Goal: Information Seeking & Learning: Learn about a topic

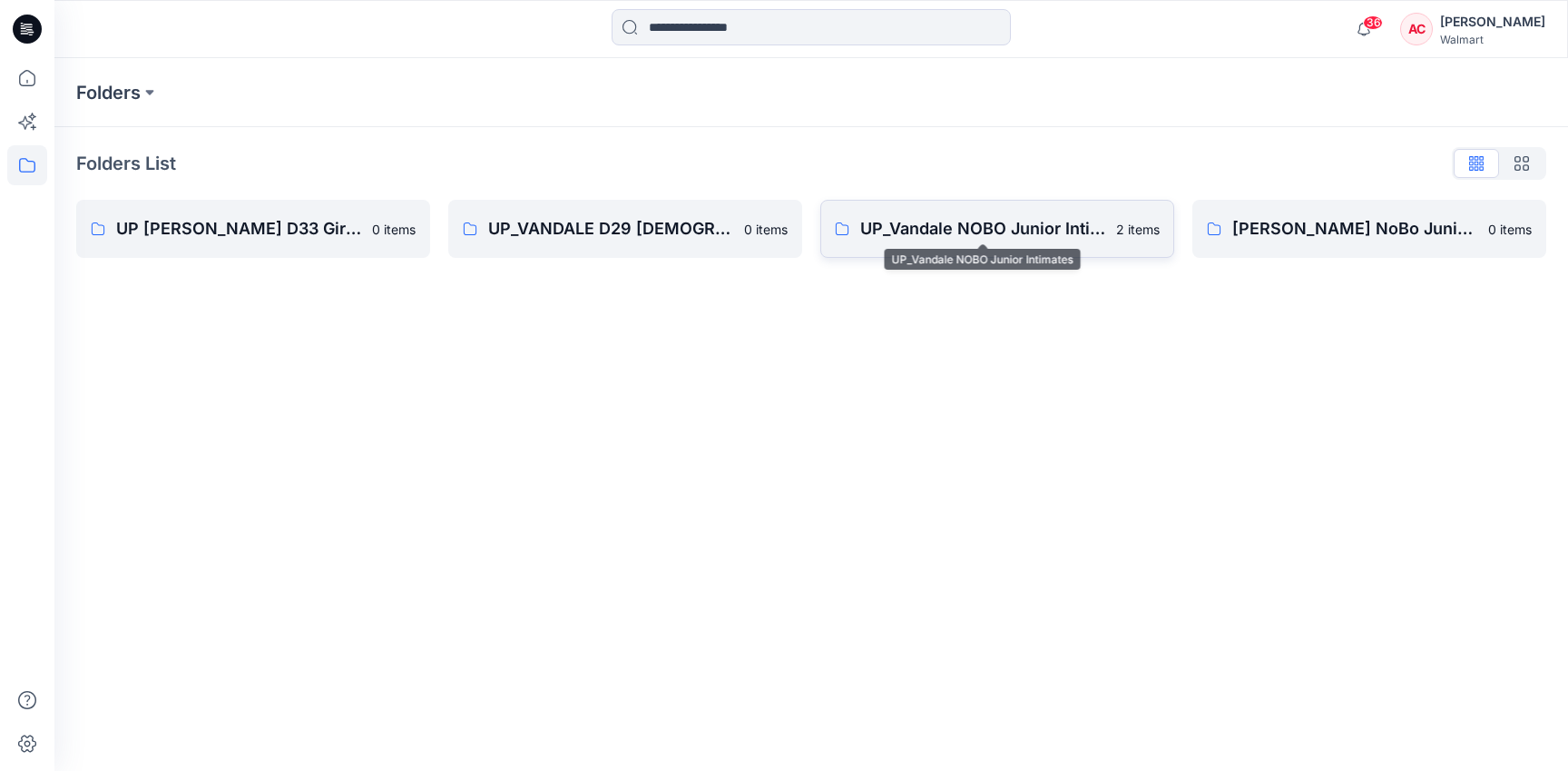
click at [938, 221] on p "UP_Vandale NOBO Junior Intimates" at bounding box center [983, 229] width 245 height 25
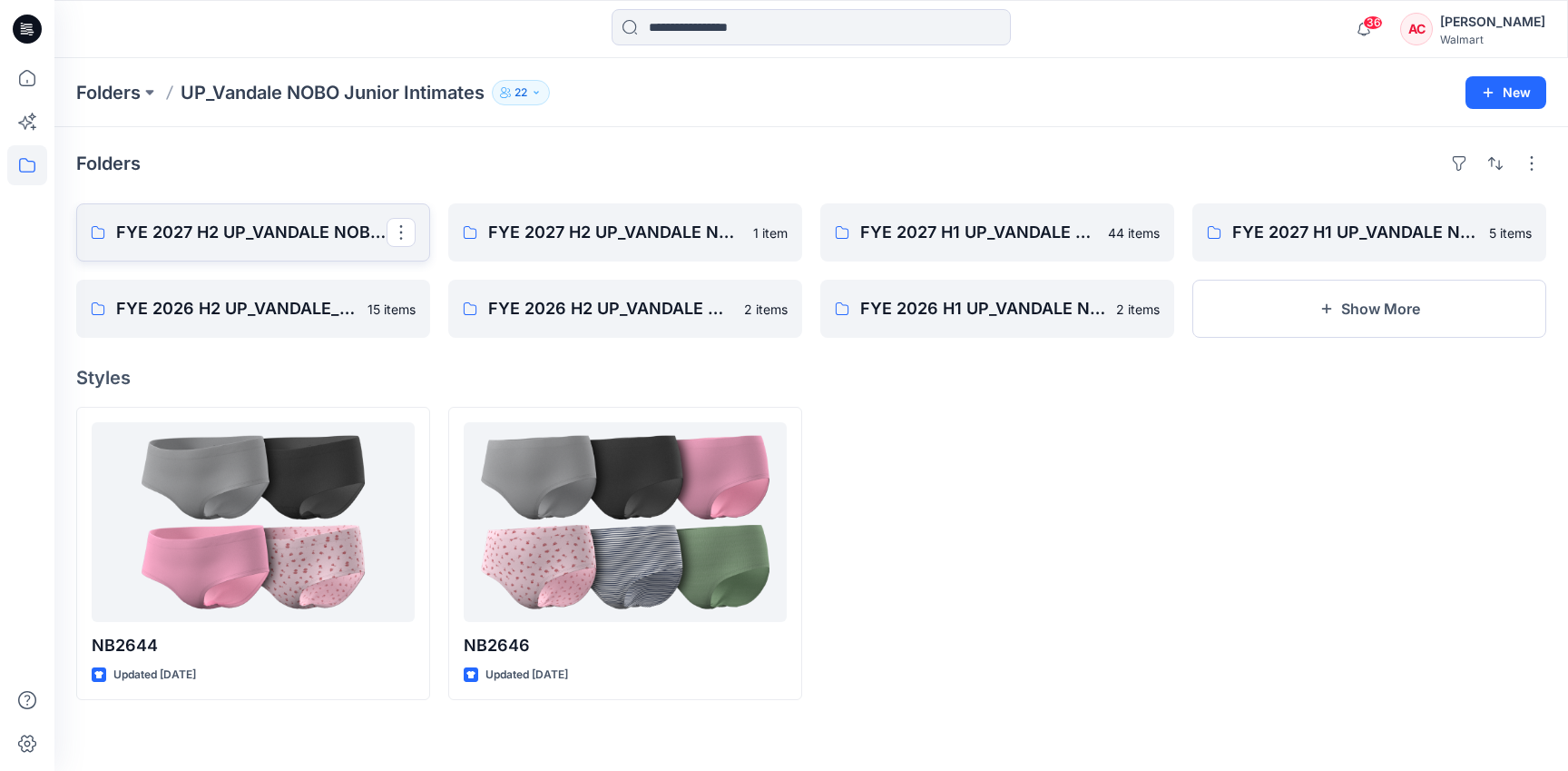
click at [280, 237] on p "FYE 2027 H2 UP_VANDALE NOBO PANTIES" at bounding box center [251, 233] width 270 height 25
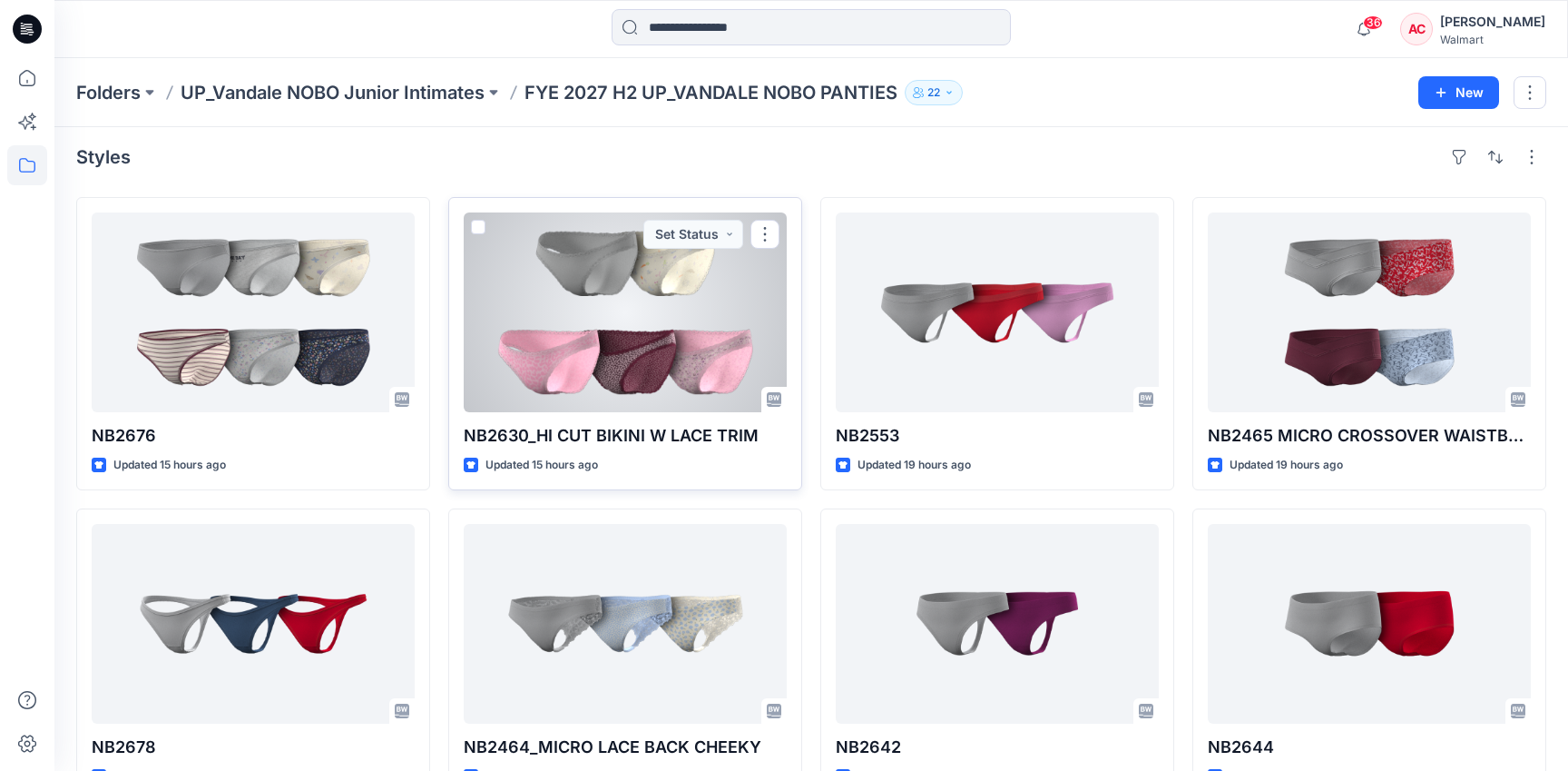
scroll to position [9, 0]
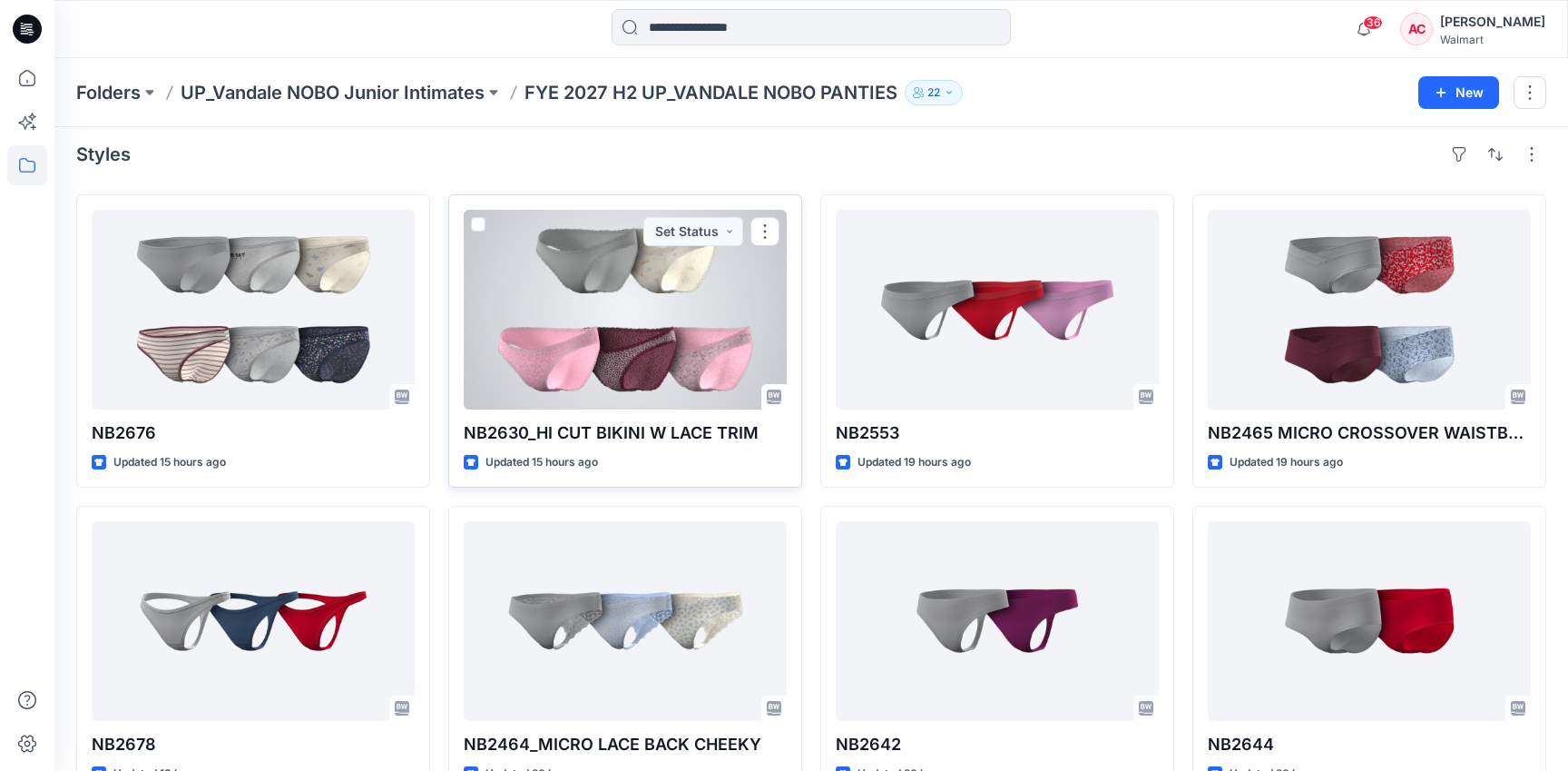
click at [621, 335] on div at bounding box center [625, 309] width 323 height 200
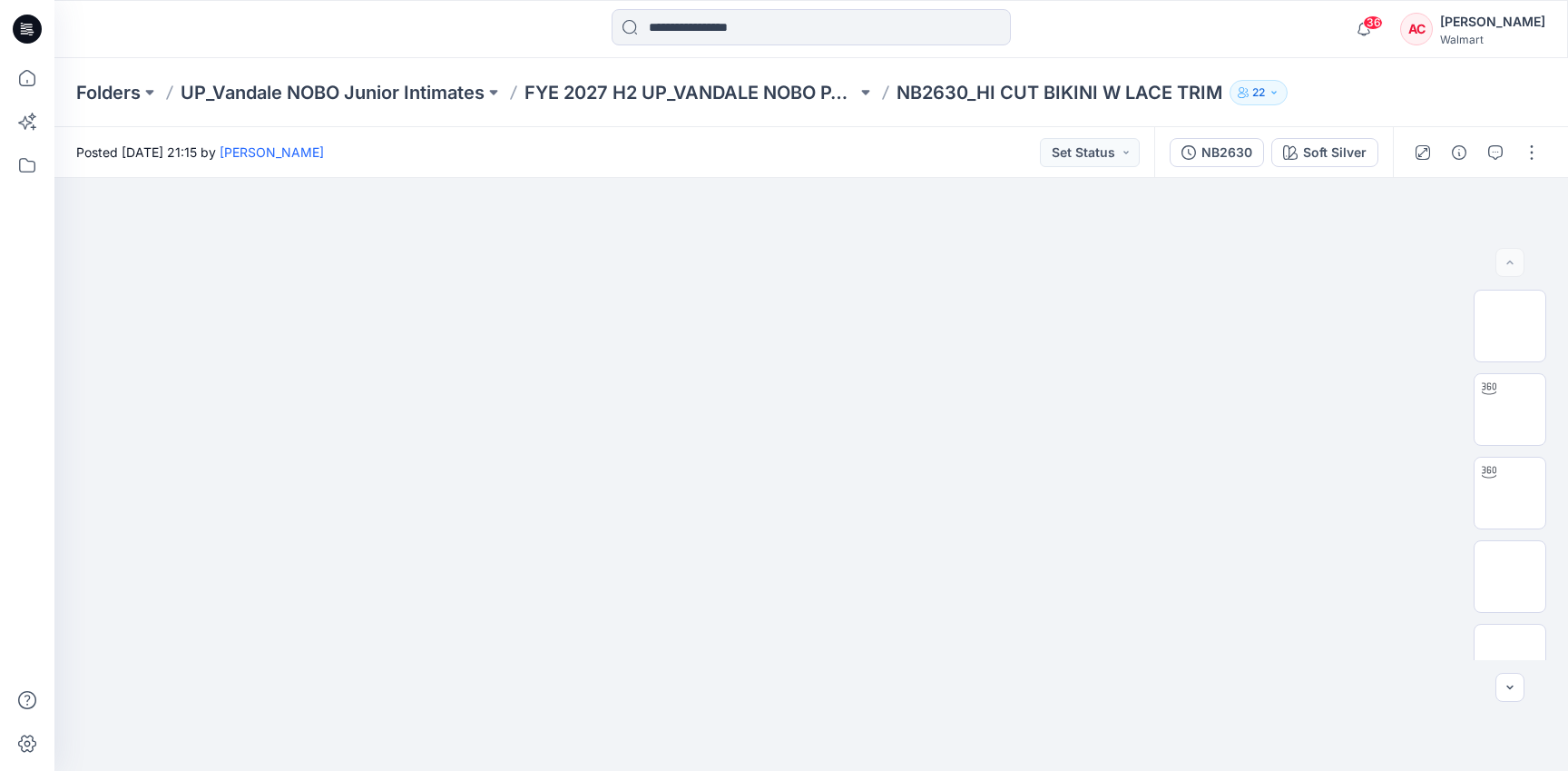
click at [711, 77] on div "Folders UP_Vandale NOBO Junior Intimates FYE 2027 H2 UP_VANDALE NOBO PANTIES NB…" at bounding box center [811, 92] width 1514 height 69
click at [700, 91] on p "FYE 2027 H2 UP_VANDALE NOBO PANTIES" at bounding box center [691, 93] width 332 height 25
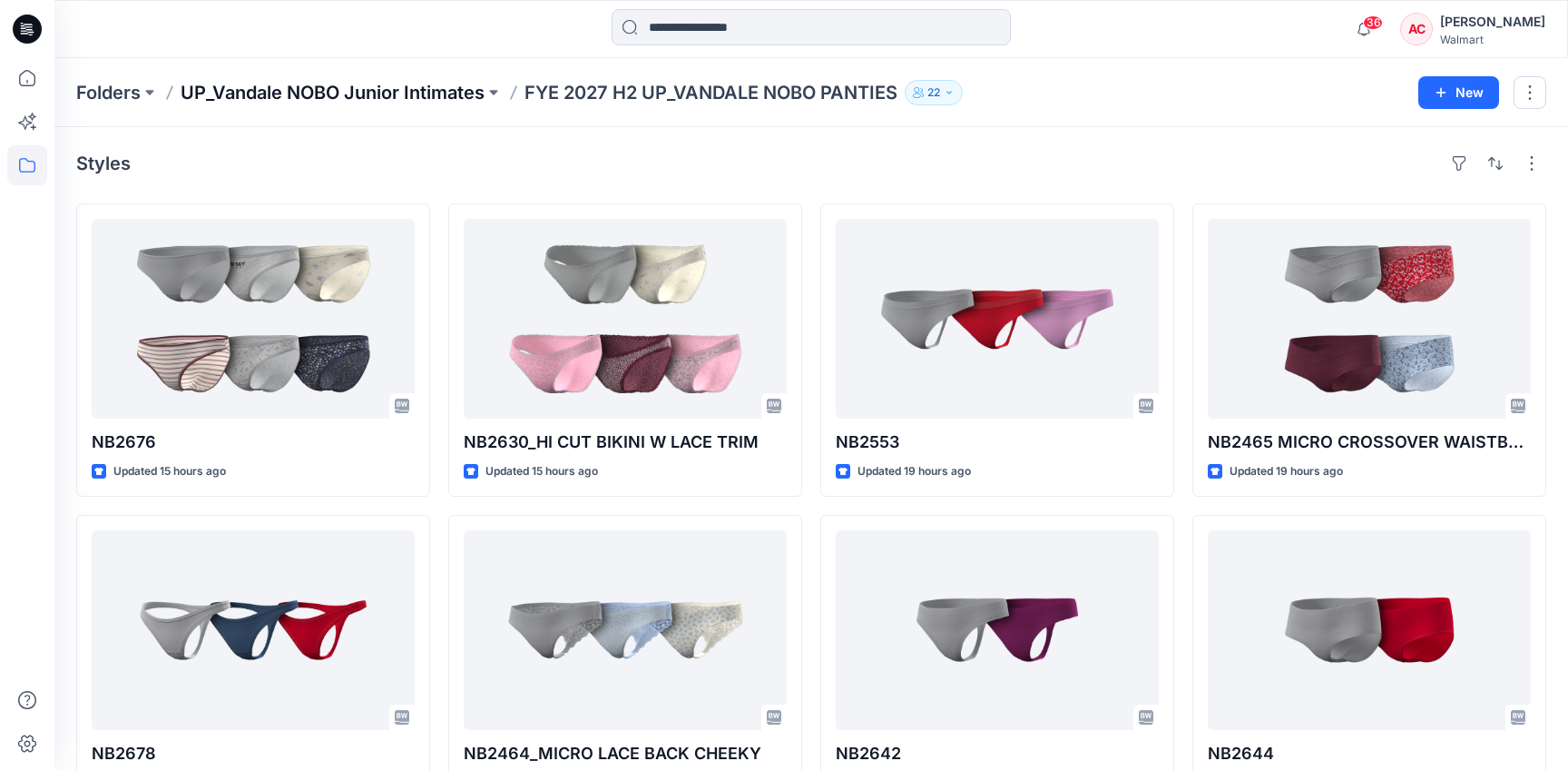
click at [373, 99] on p "UP_Vandale NOBO Junior Intimates" at bounding box center [332, 93] width 304 height 25
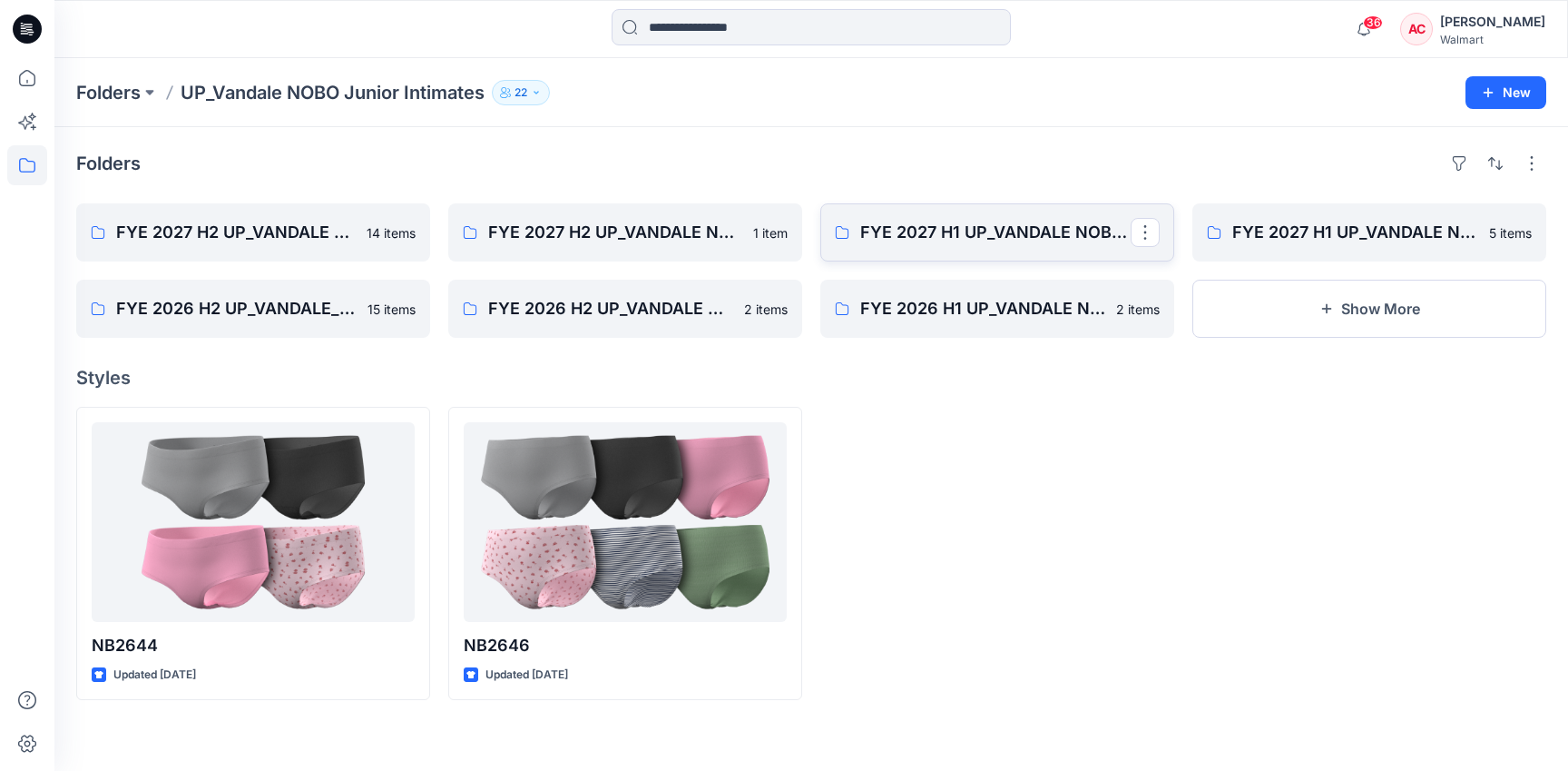
click at [979, 244] on link "FYE 2027 H1 UP_VANDALE NOBO PANTIES" at bounding box center [997, 233] width 354 height 58
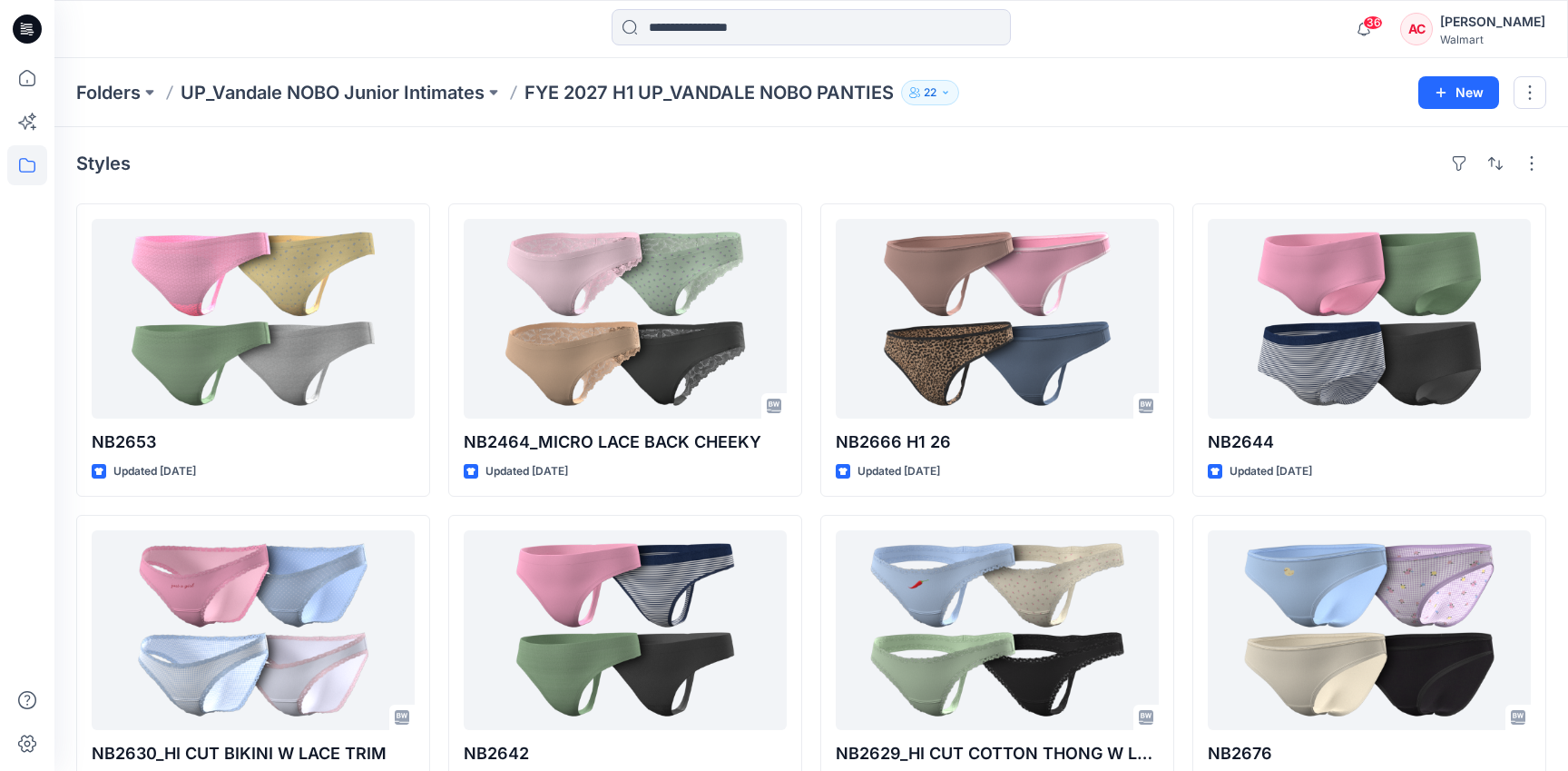
click at [395, 73] on div "Folders UP_Vandale NOBO Junior Intimates FYE 2027 H1 UP_VANDALE NOBO PANTIES 22…" at bounding box center [811, 92] width 1514 height 69
click at [395, 80] on p "UP_Vandale NOBO Junior Intimates" at bounding box center [332, 93] width 304 height 25
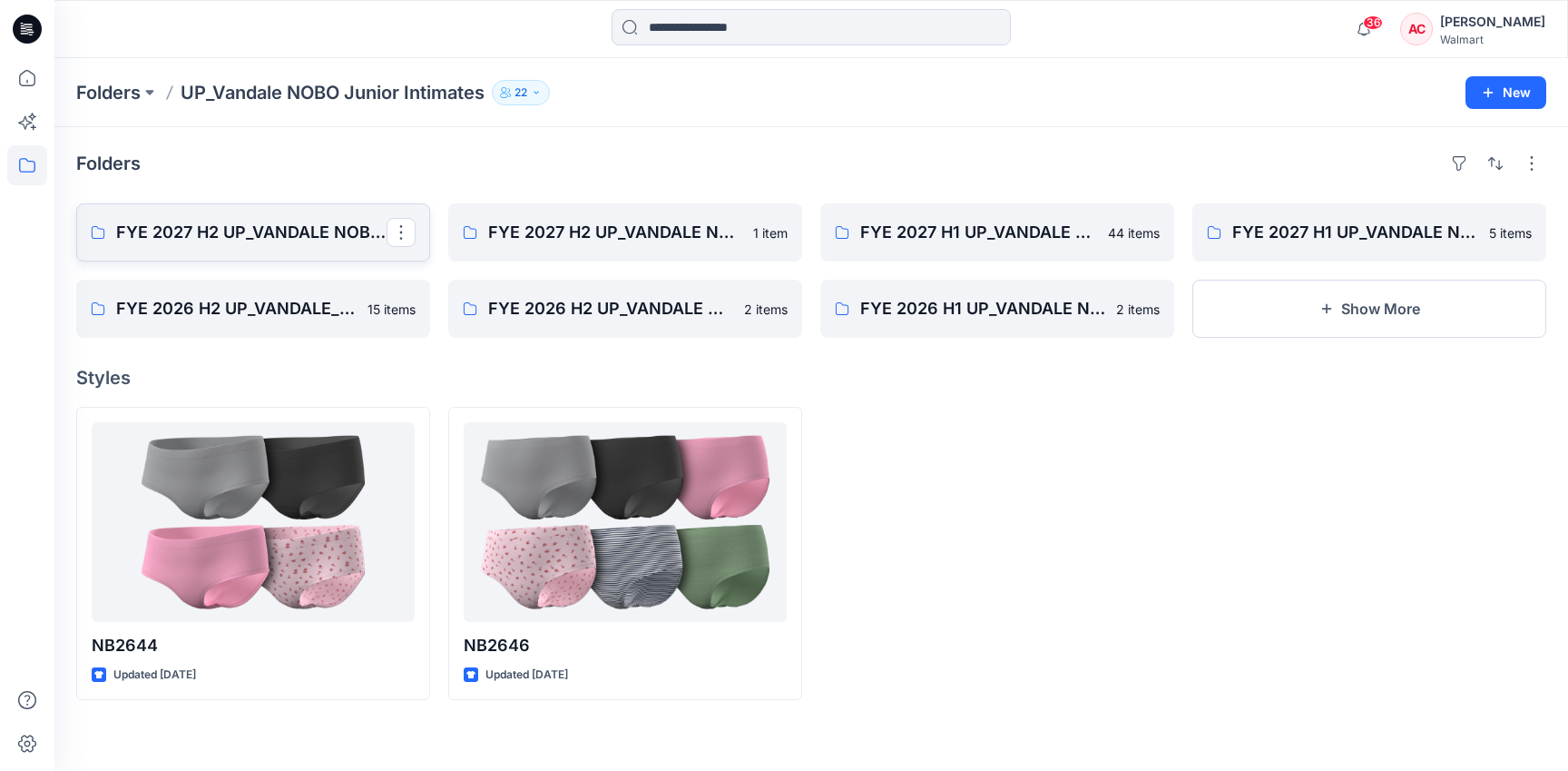
click at [289, 222] on p "FYE 2027 H2 UP_VANDALE NOBO PANTIES" at bounding box center [251, 233] width 270 height 25
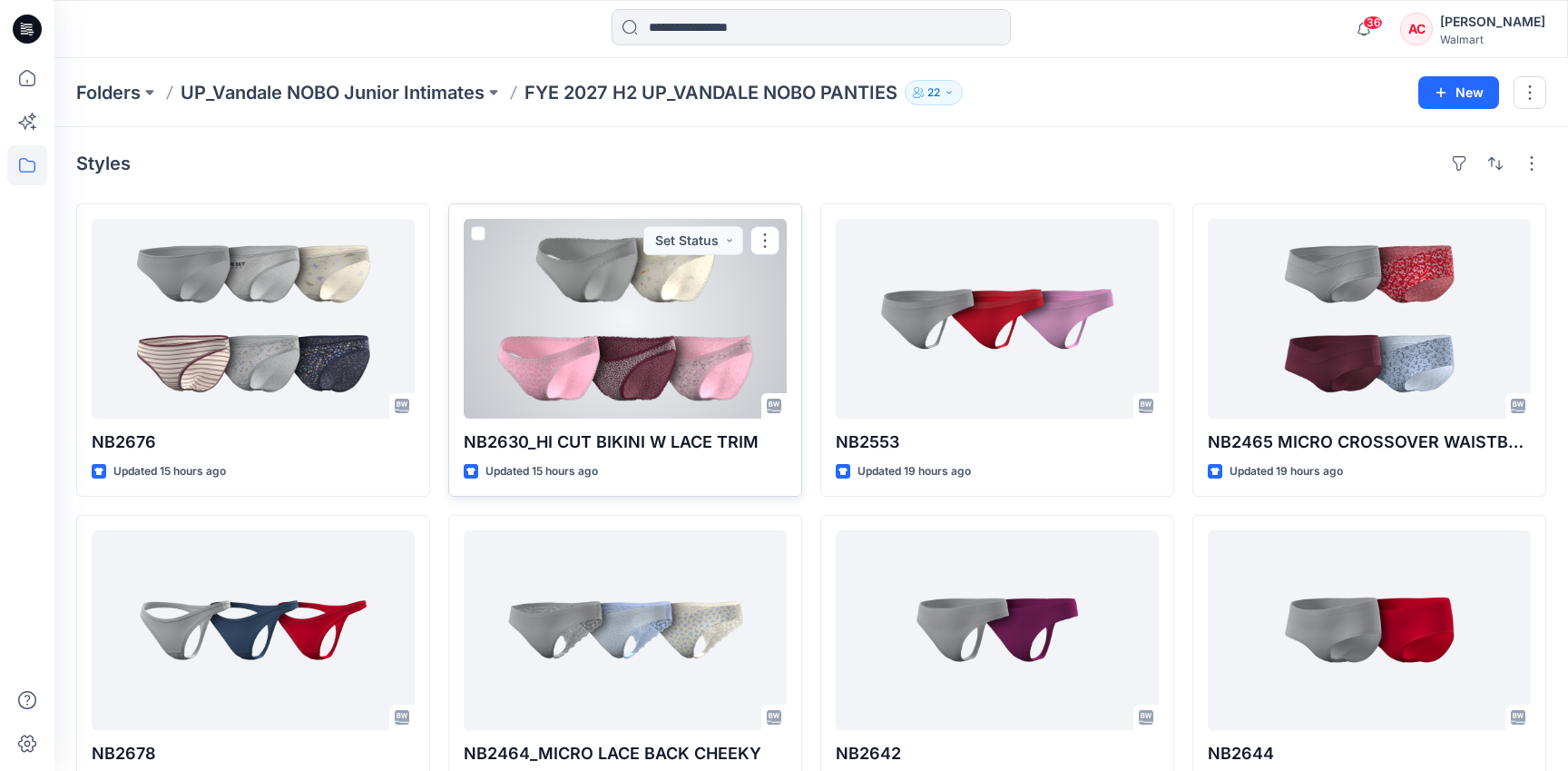
click at [612, 277] on div at bounding box center [625, 318] width 323 height 200
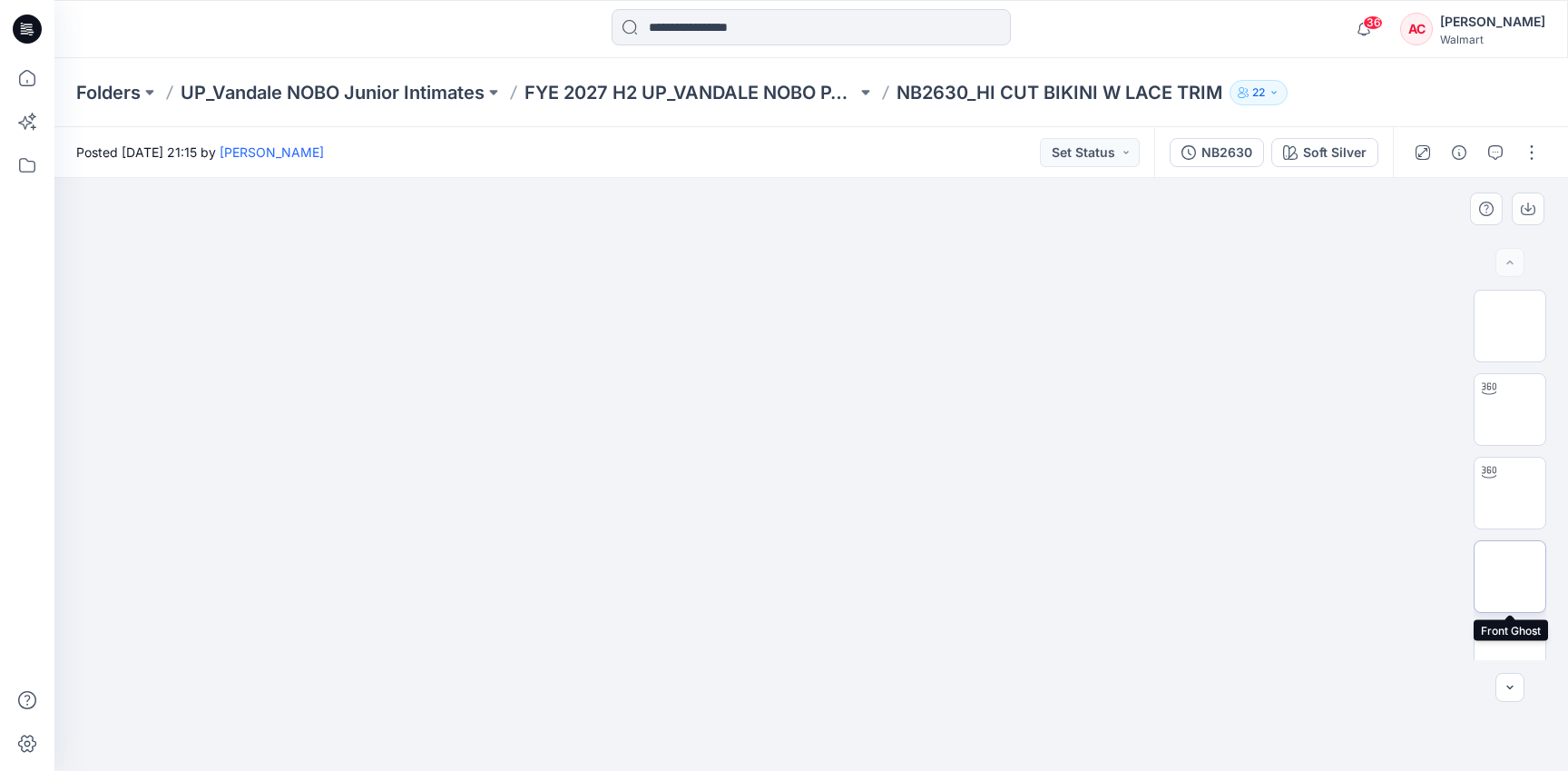
click at [1510, 576] on img at bounding box center [1510, 576] width 0 height 0
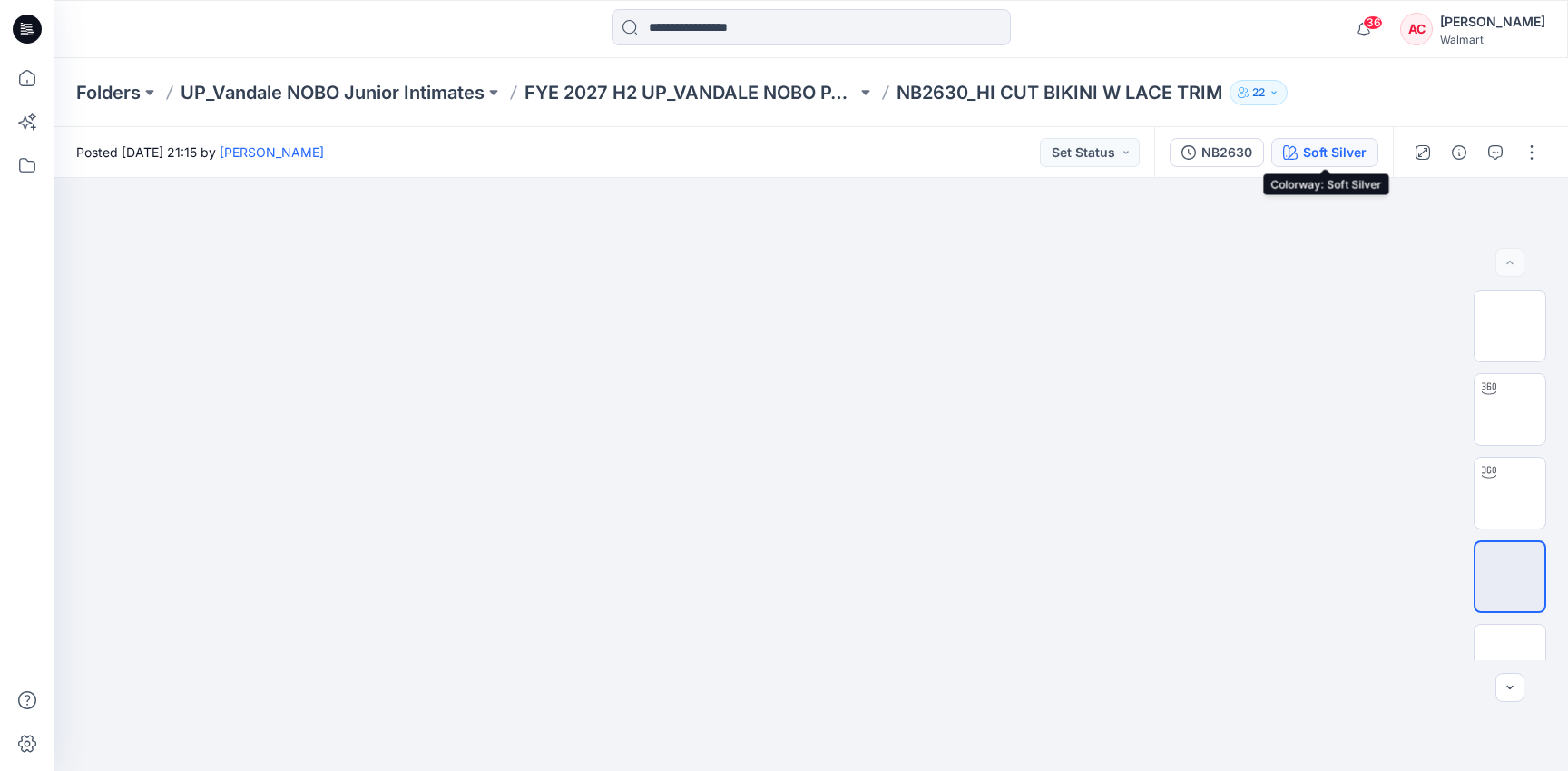
click at [1342, 152] on div "Soft Silver" at bounding box center [1335, 152] width 64 height 20
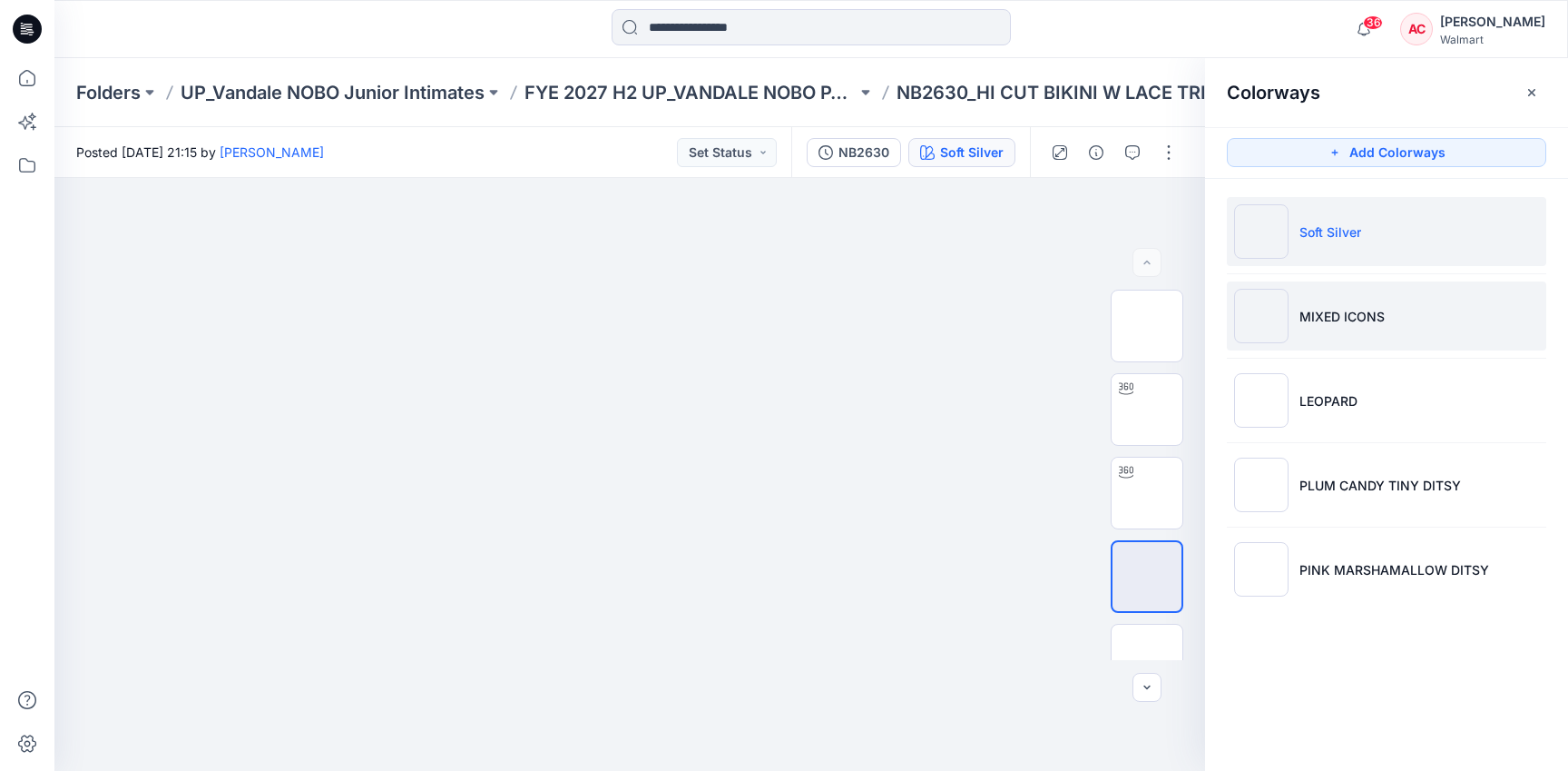
click at [1381, 302] on li "MIXED ICONS" at bounding box center [1387, 316] width 319 height 69
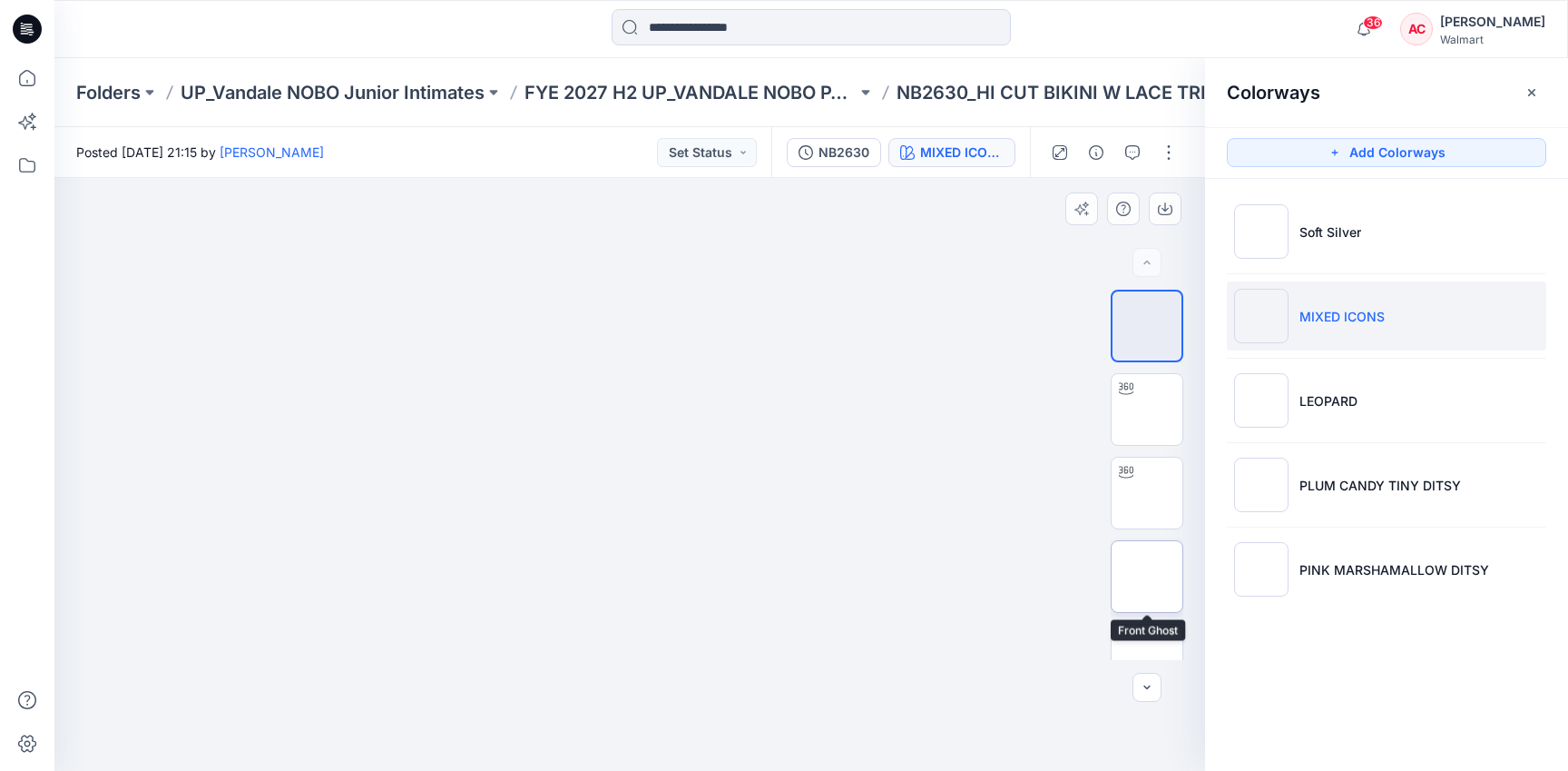
click at [1147, 576] on img at bounding box center [1147, 576] width 0 height 0
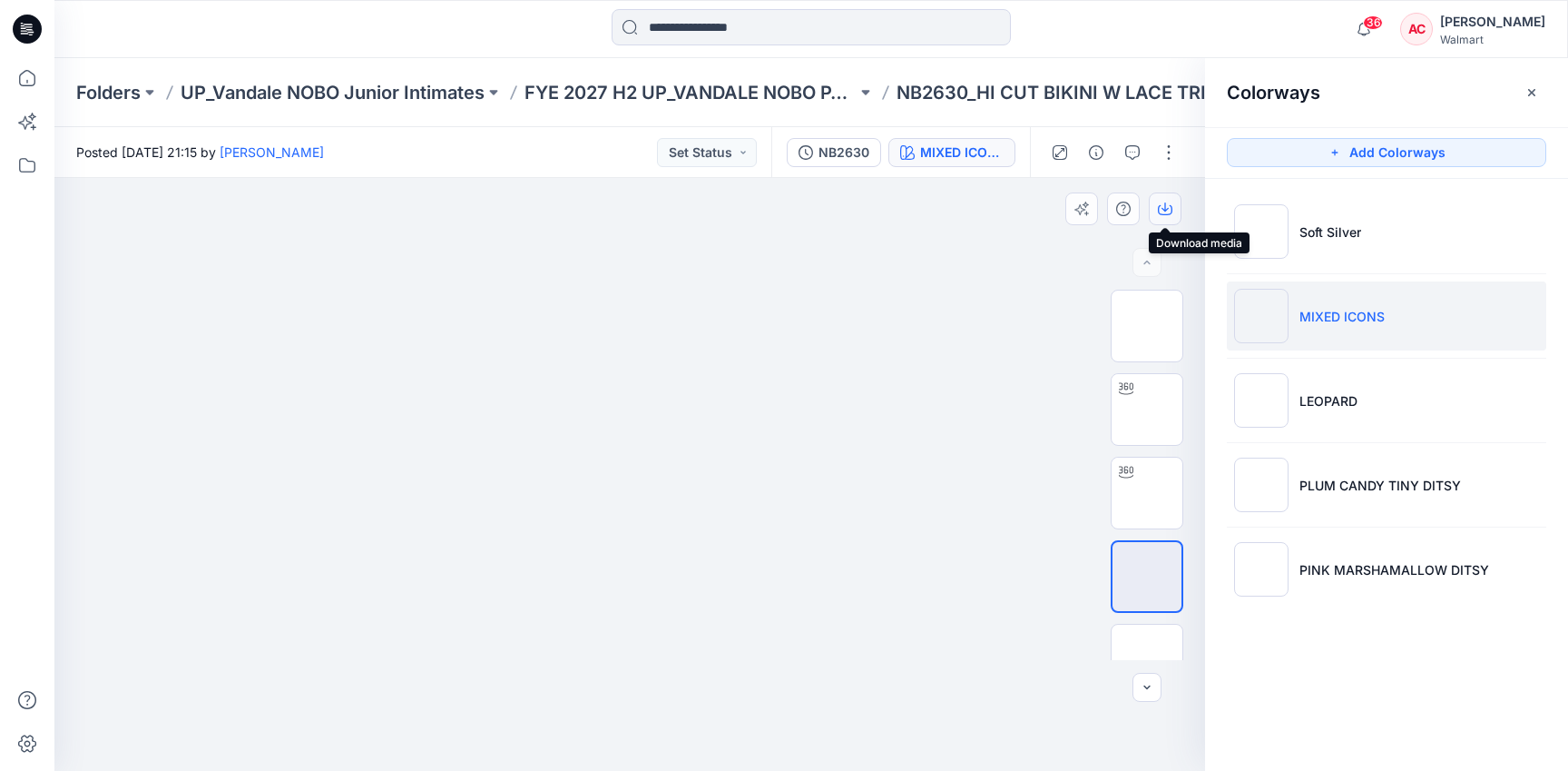
click at [1169, 206] on icon "button" at bounding box center [1165, 208] width 14 height 14
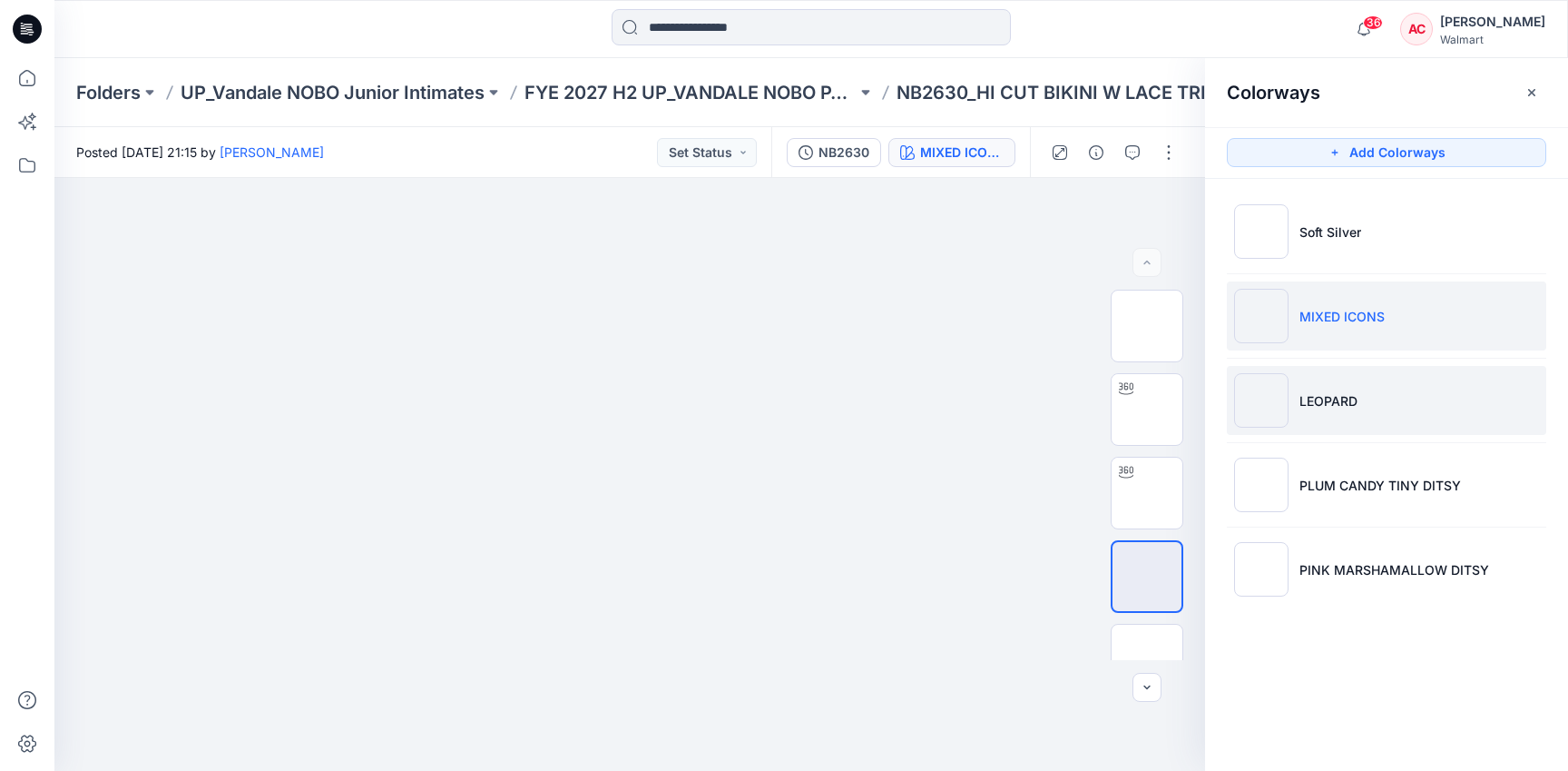
click at [1321, 406] on p "LEOPARD" at bounding box center [1329, 400] width 58 height 19
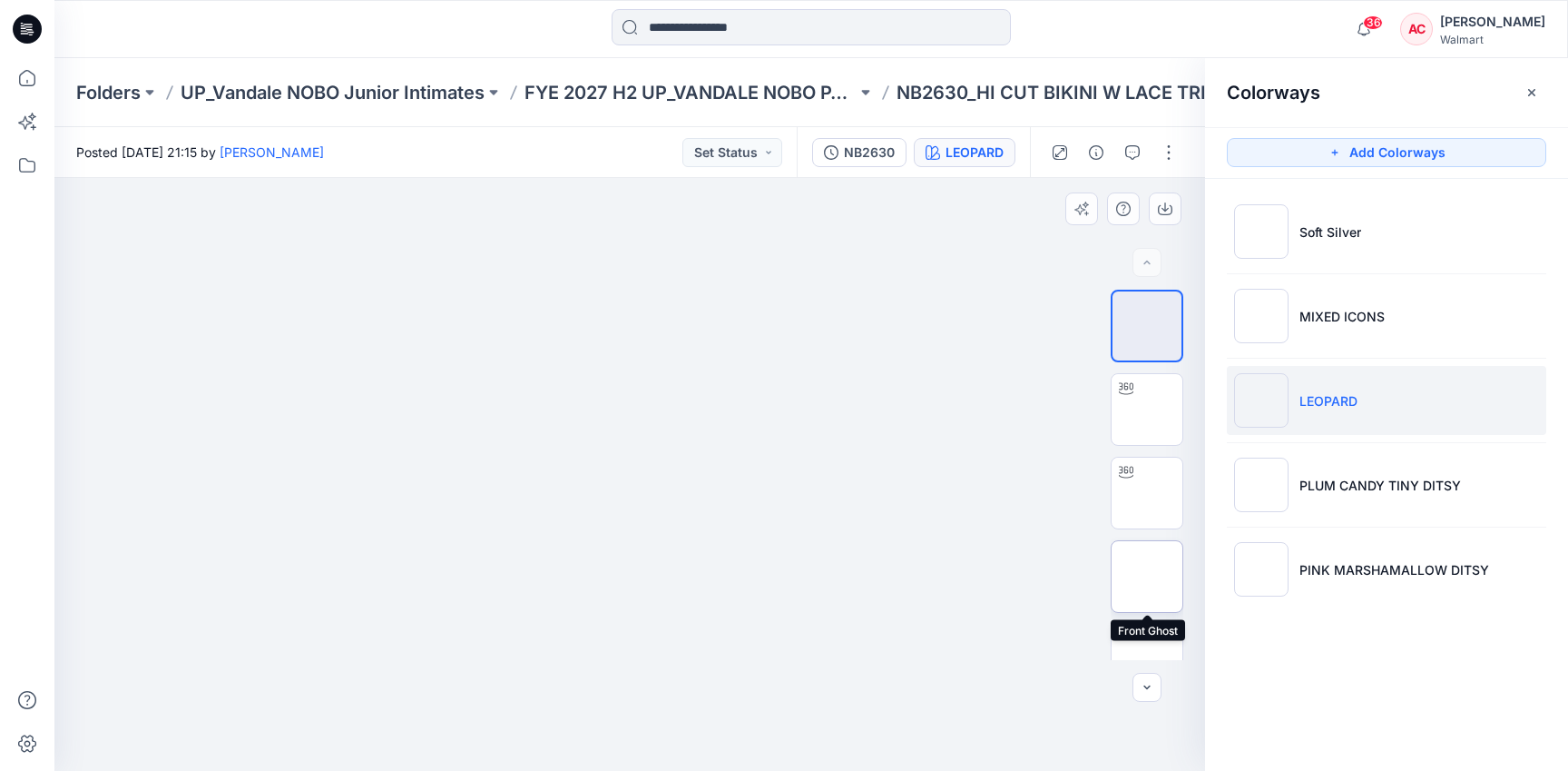
click at [1147, 576] on img at bounding box center [1147, 576] width 0 height 0
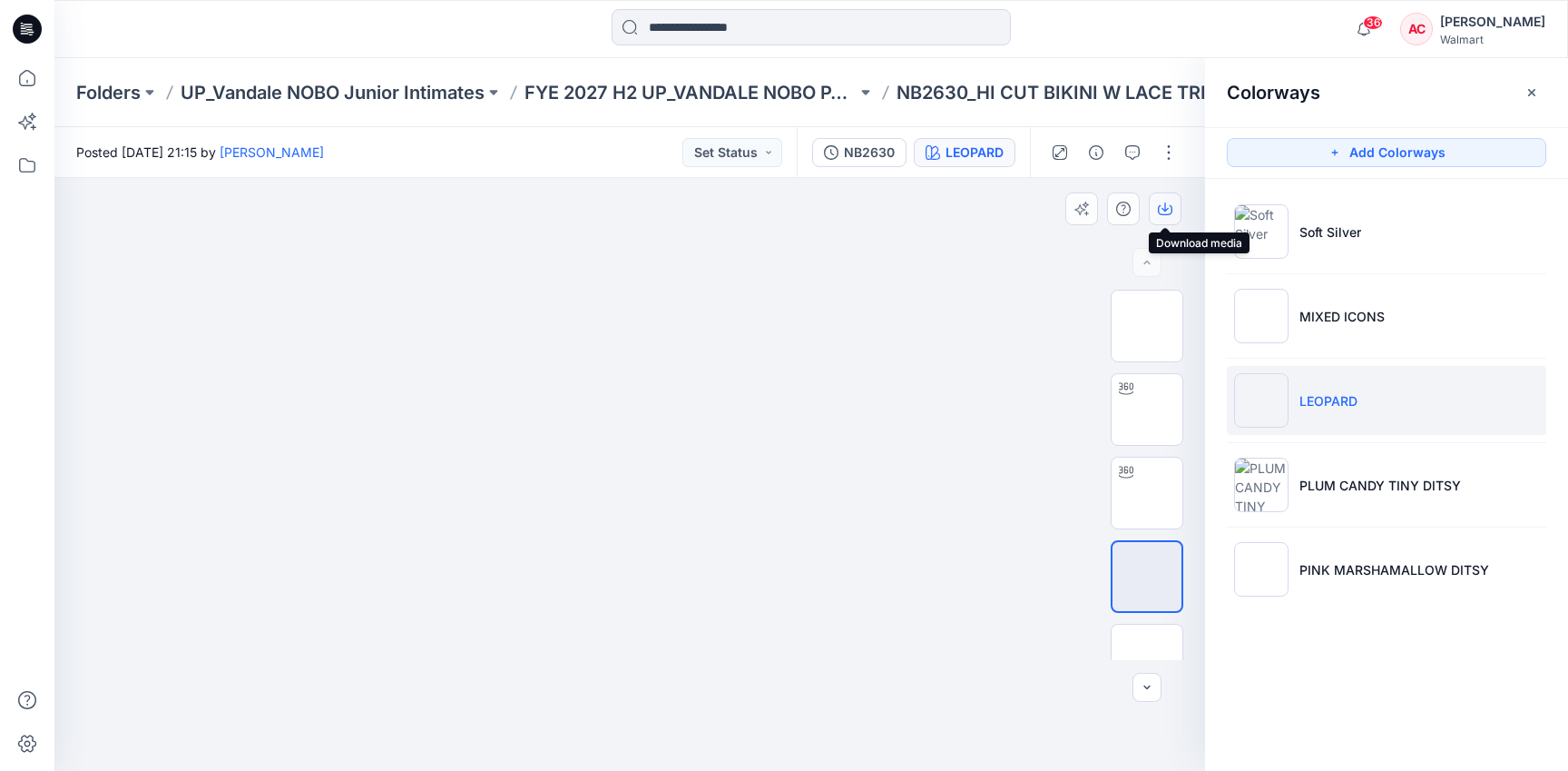
click at [1175, 208] on button "button" at bounding box center [1166, 208] width 33 height 33
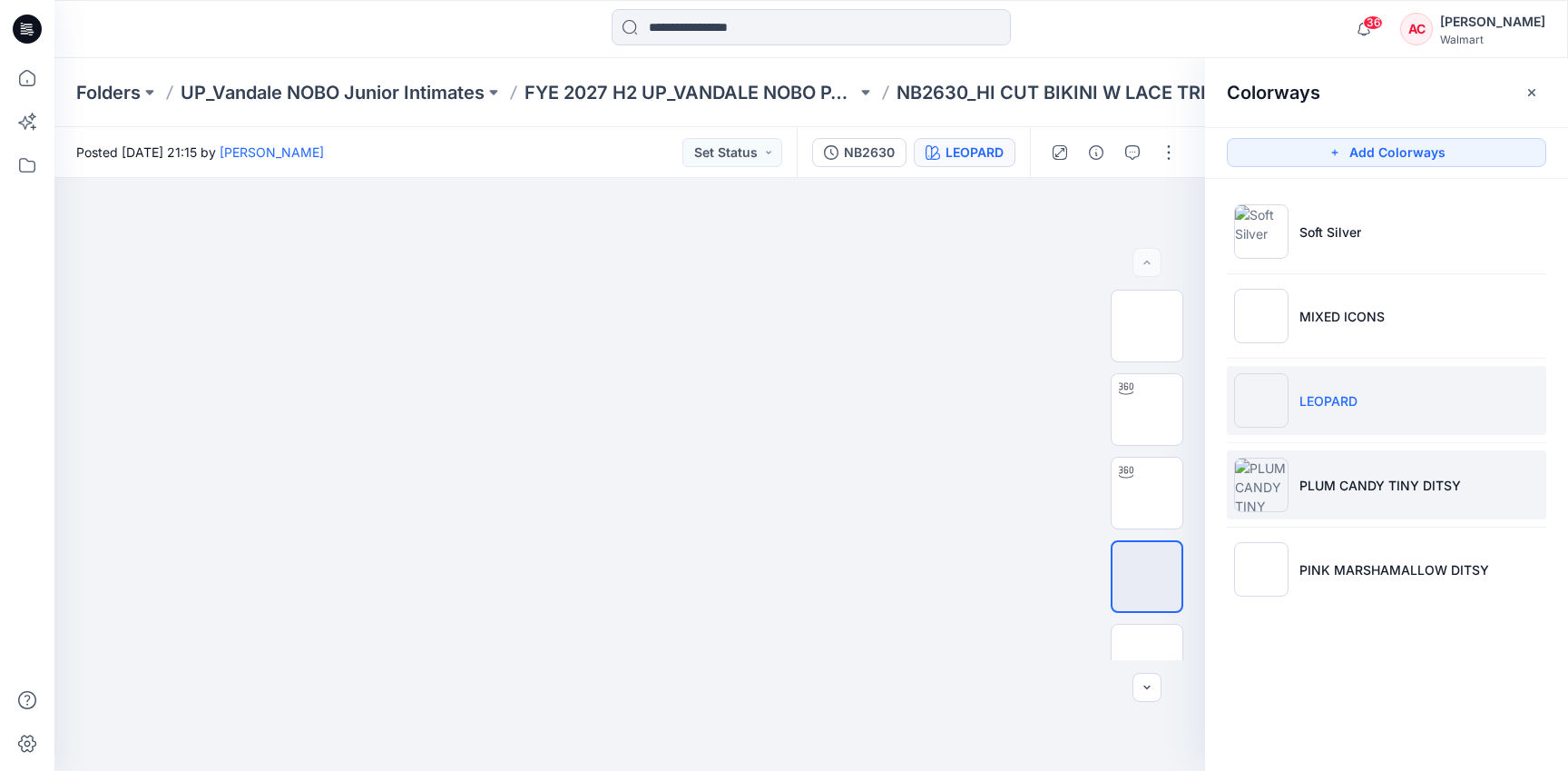
click at [1322, 510] on li "PLUM CANDY TINY DITSY" at bounding box center [1387, 484] width 319 height 69
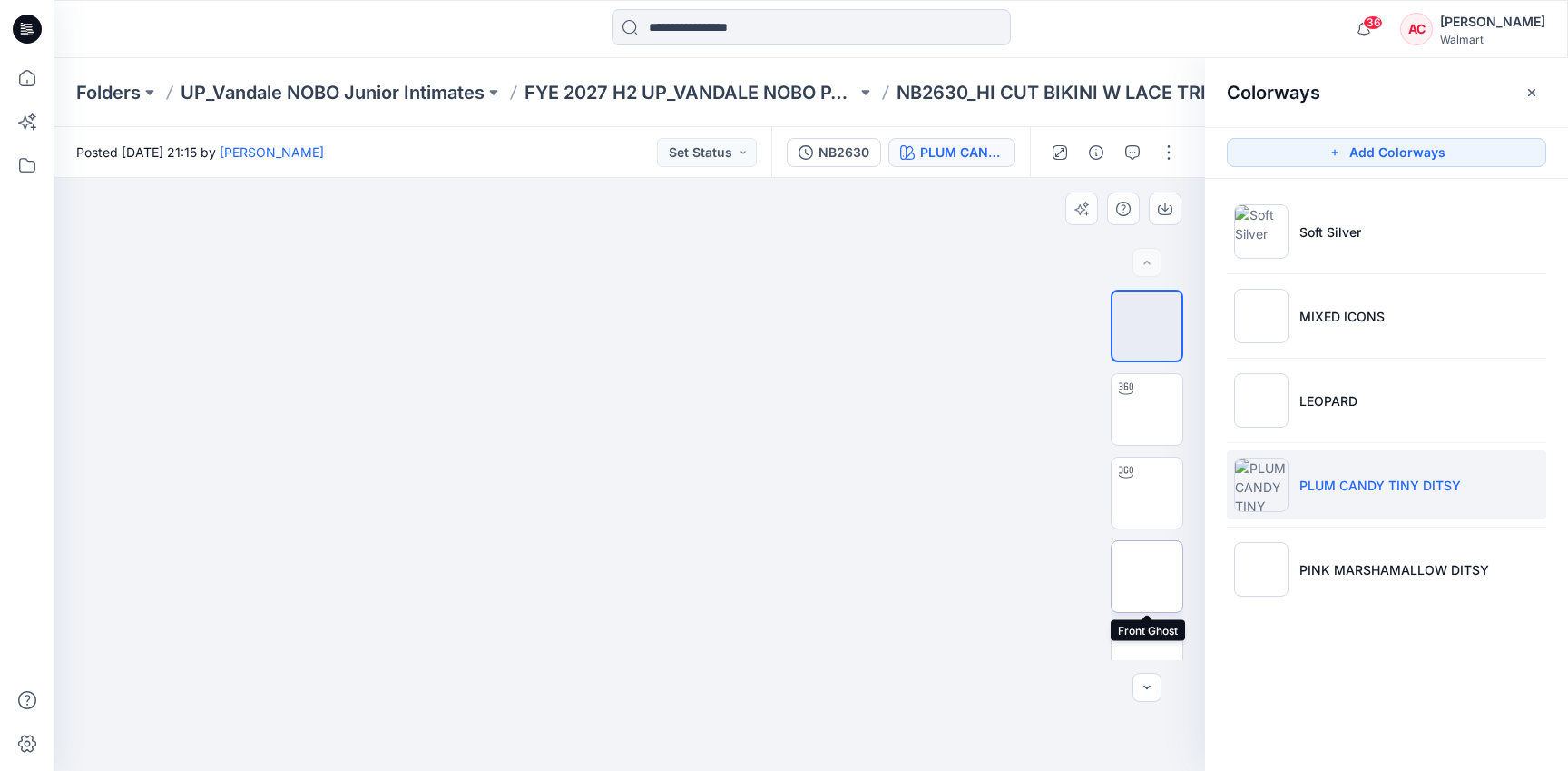
click at [1147, 576] on img at bounding box center [1147, 576] width 0 height 0
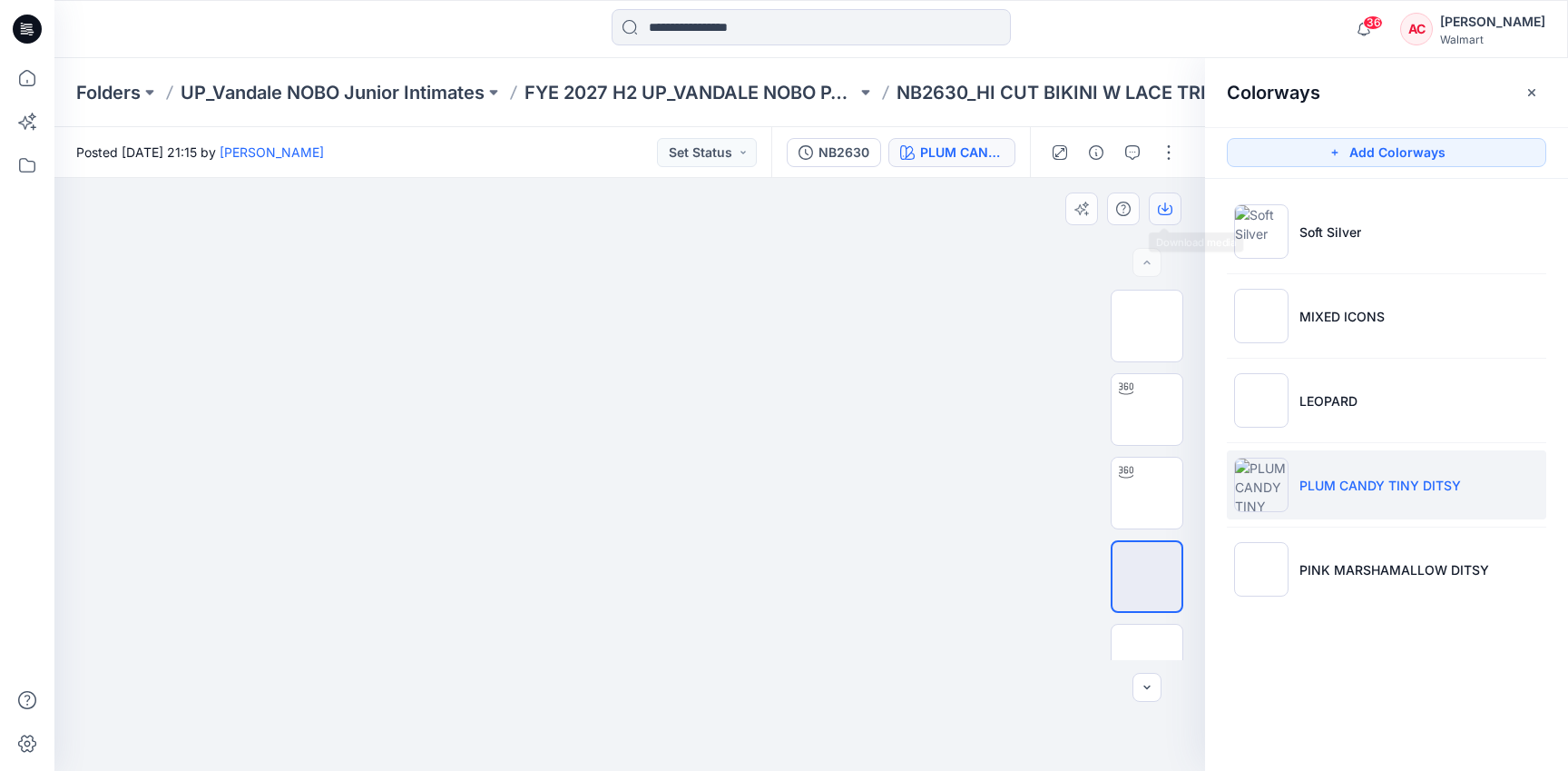
click at [1162, 201] on button "button" at bounding box center [1166, 208] width 33 height 33
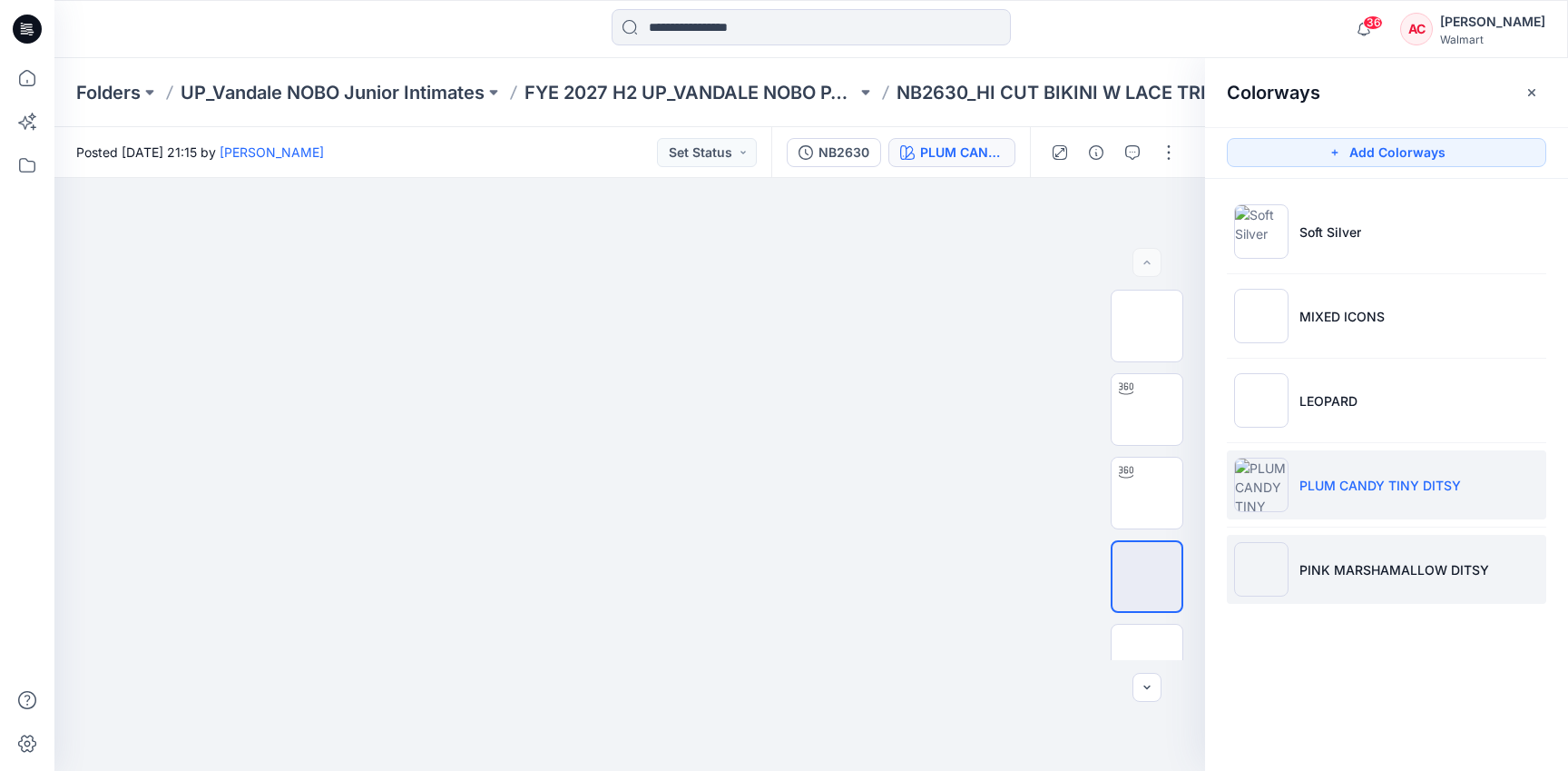
click at [1317, 573] on p "PINK MARSHAMALLOW DITSY" at bounding box center [1394, 569] width 190 height 19
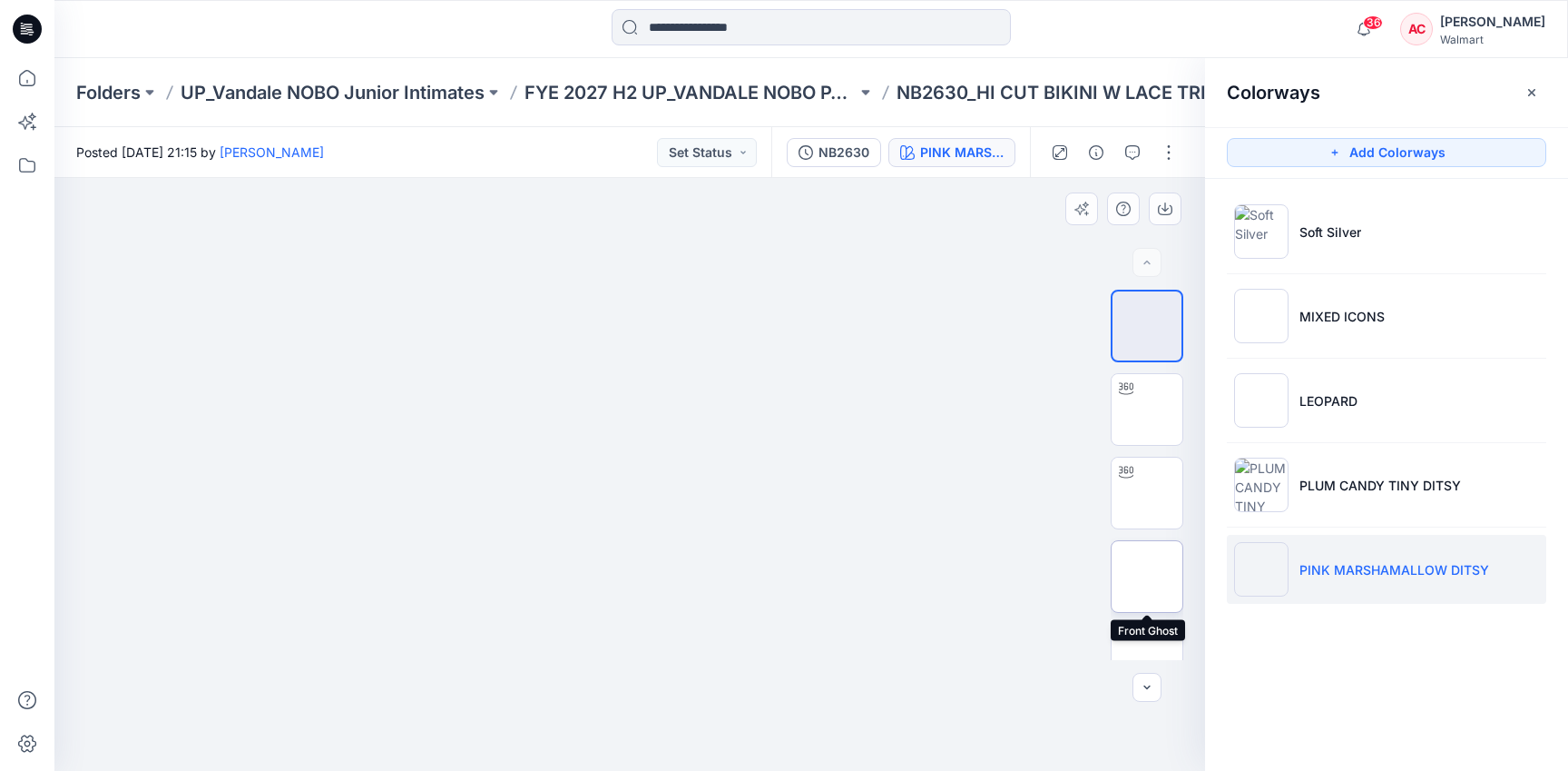
click at [1147, 576] on img at bounding box center [1147, 576] width 0 height 0
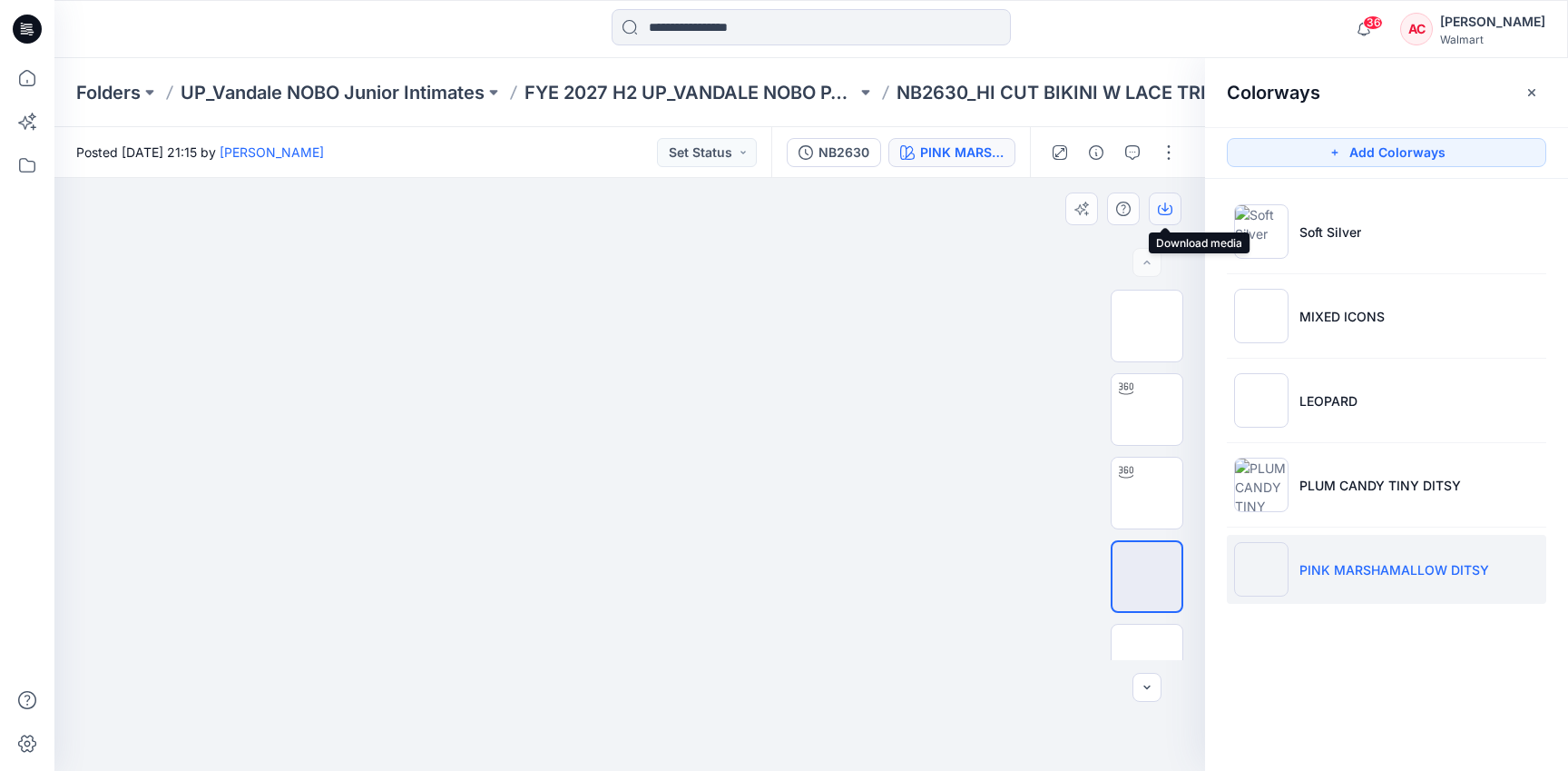
click at [1167, 204] on icon "button" at bounding box center [1165, 208] width 14 height 14
click at [328, 89] on p "UP_Vandale NOBO Junior Intimates" at bounding box center [332, 93] width 304 height 25
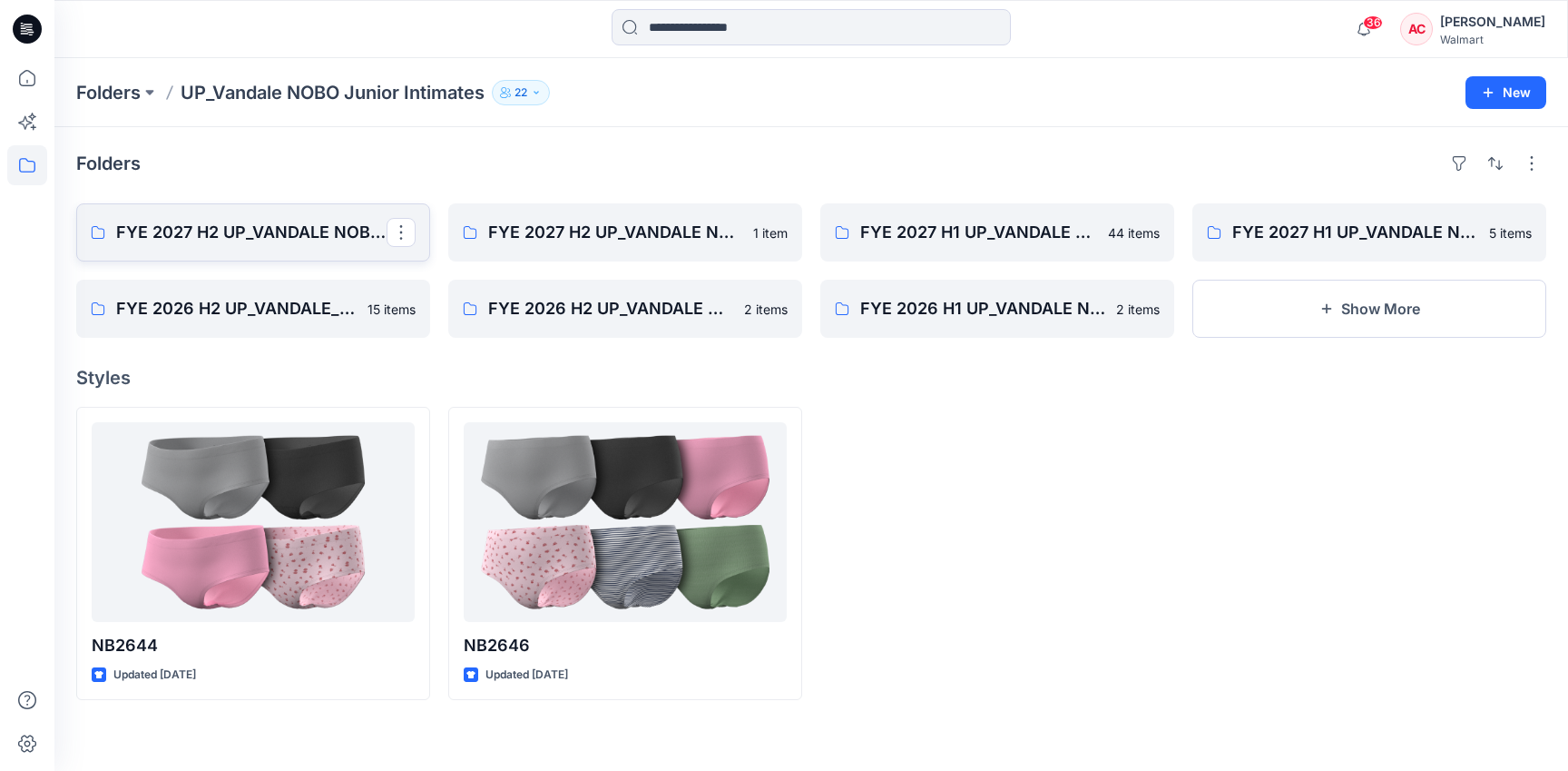
click at [307, 237] on p "FYE 2027 H2 UP_VANDALE NOBO PANTIES" at bounding box center [251, 233] width 270 height 25
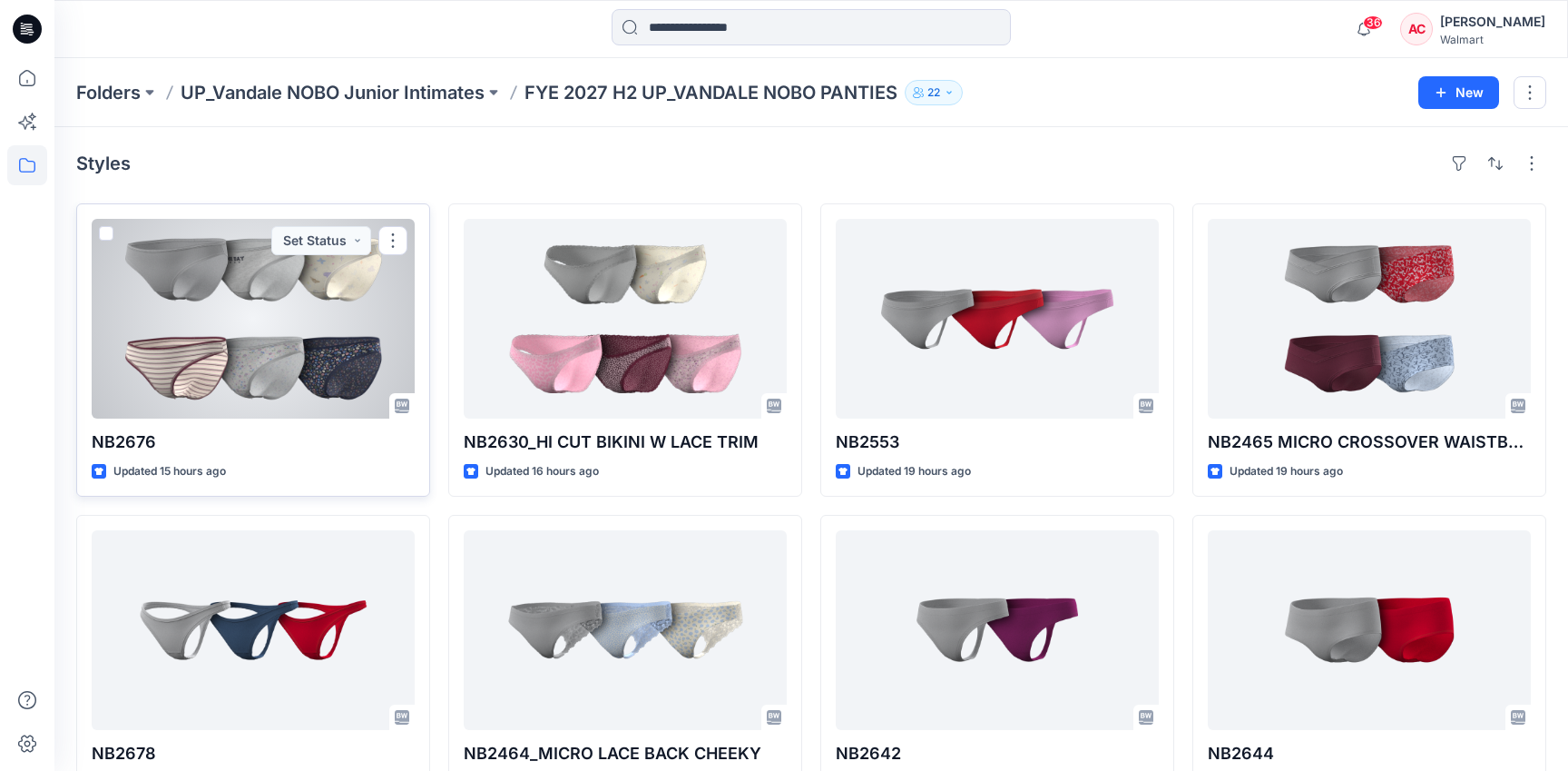
click at [314, 328] on div at bounding box center [253, 318] width 323 height 200
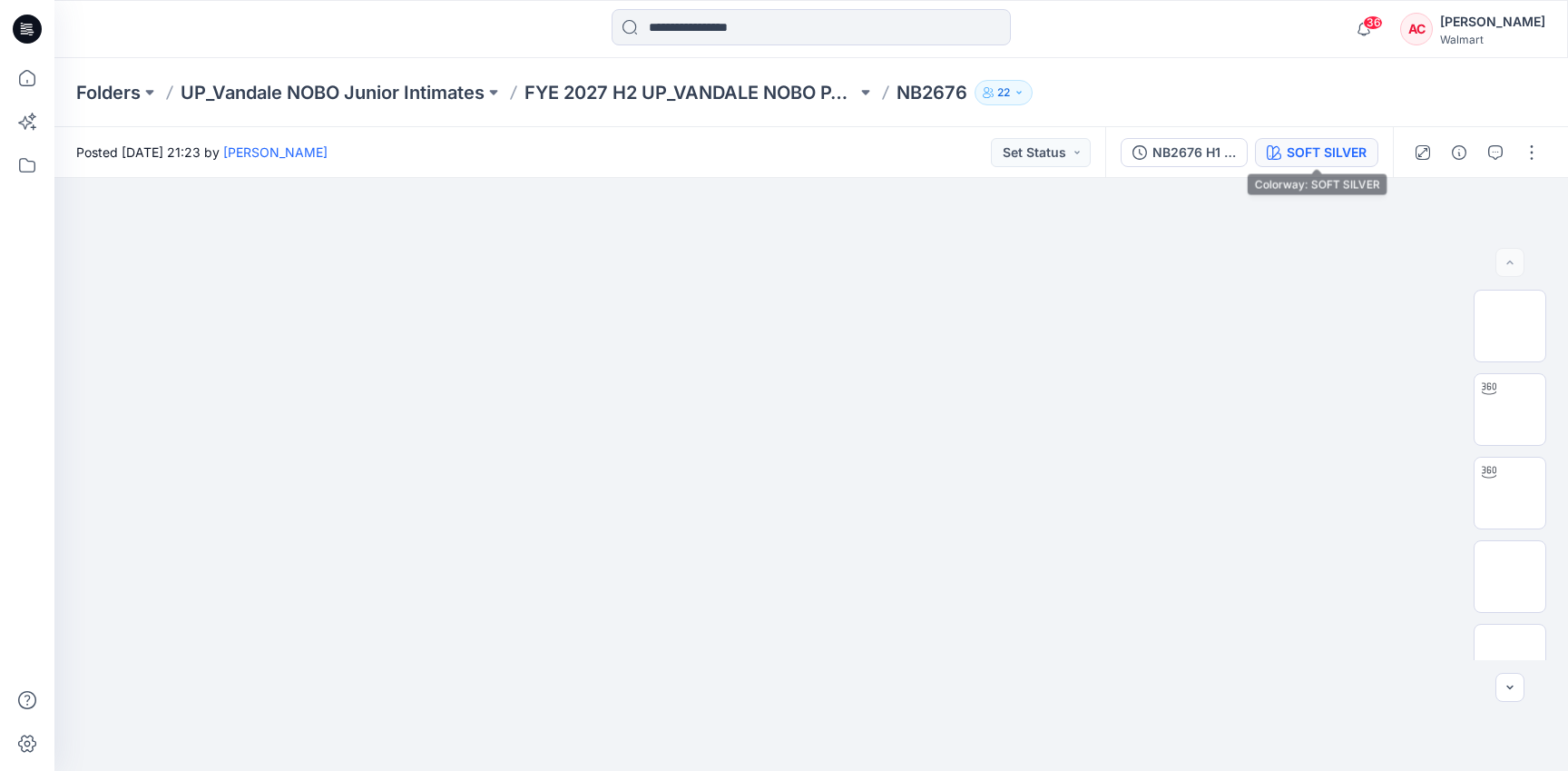
click at [1328, 160] on div "SOFT SILVER" at bounding box center [1327, 152] width 80 height 20
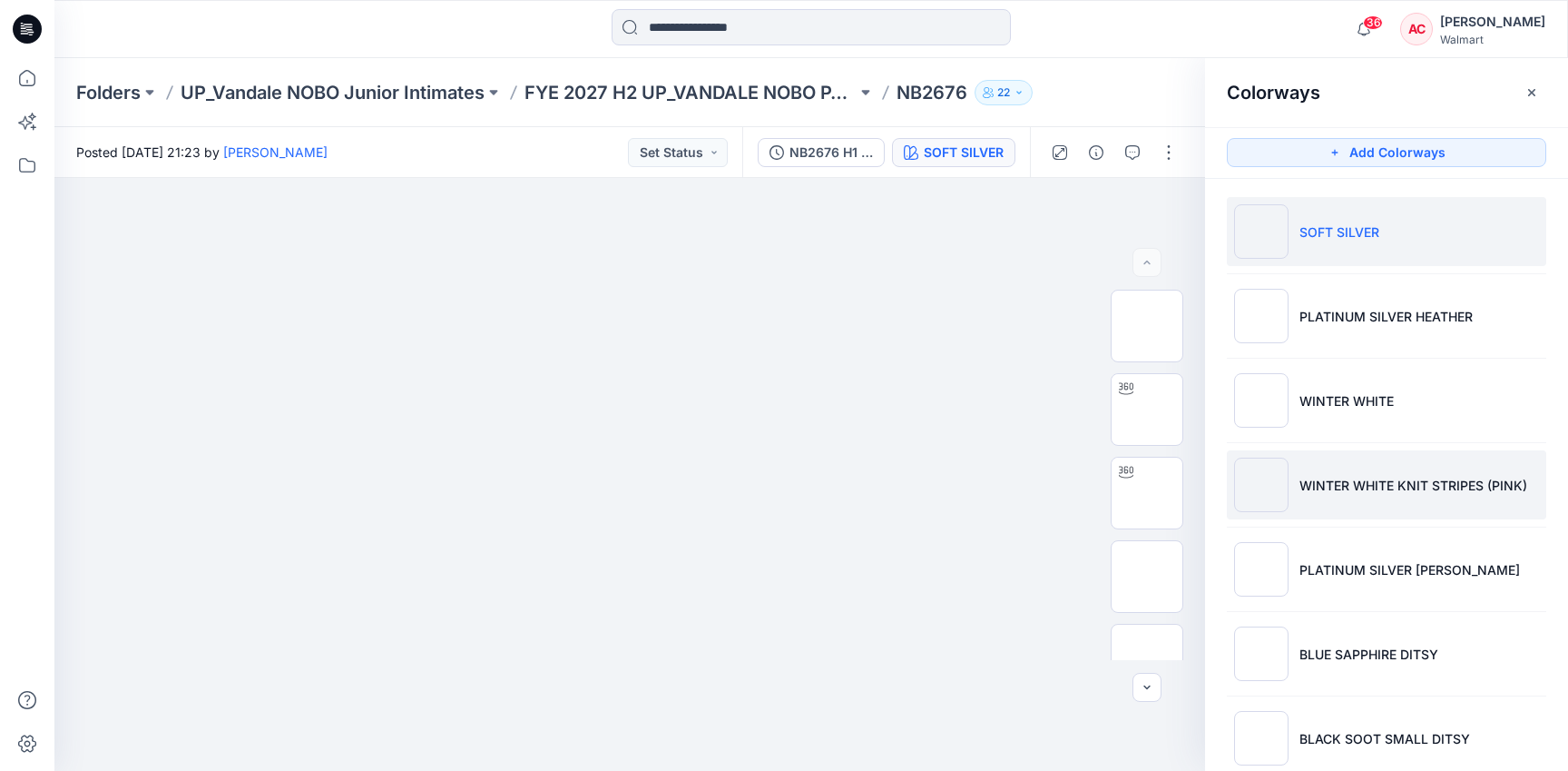
scroll to position [35, 0]
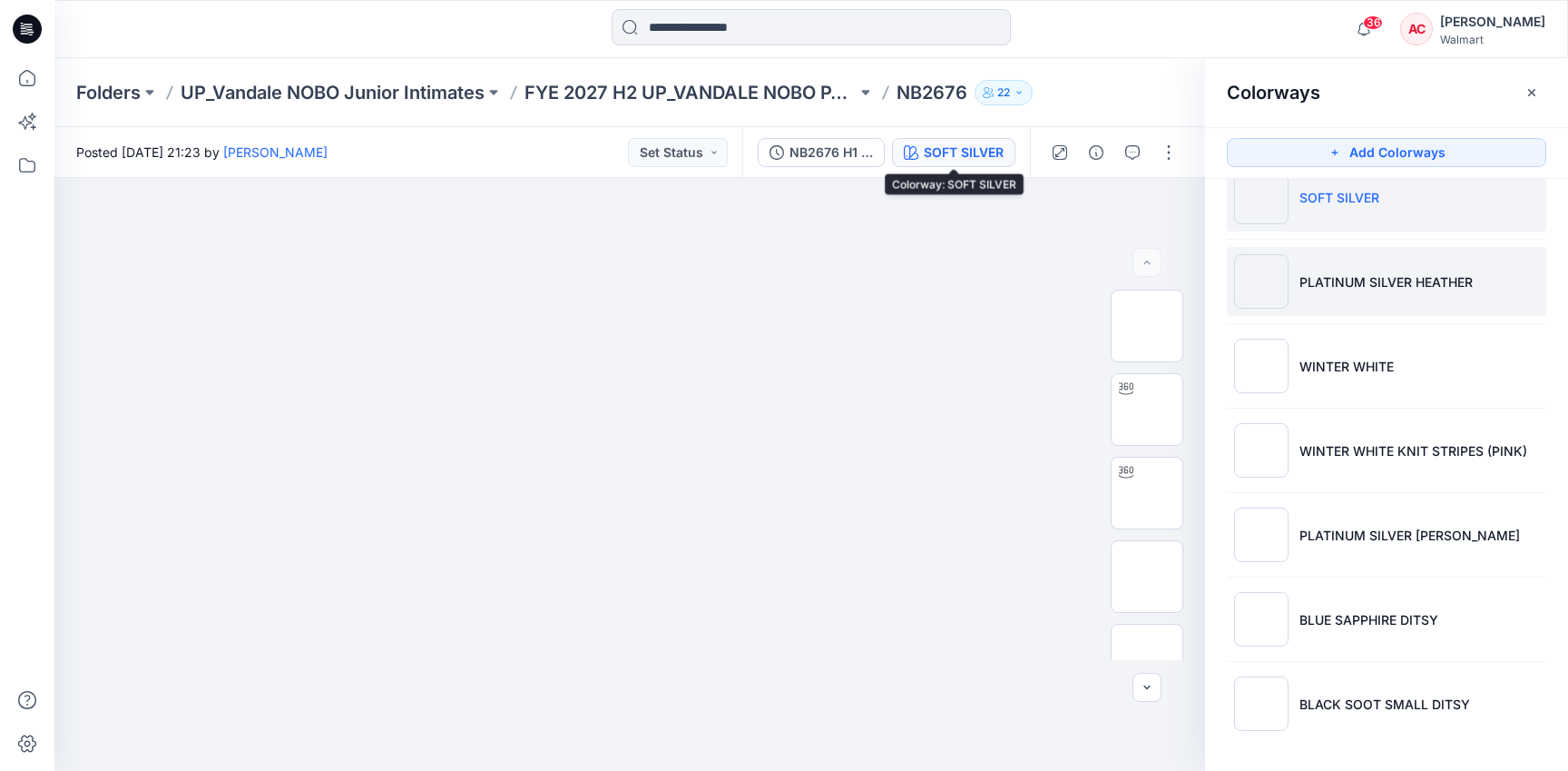
click at [1335, 292] on li "PLATINUM SILVER HEATHER" at bounding box center [1387, 281] width 319 height 69
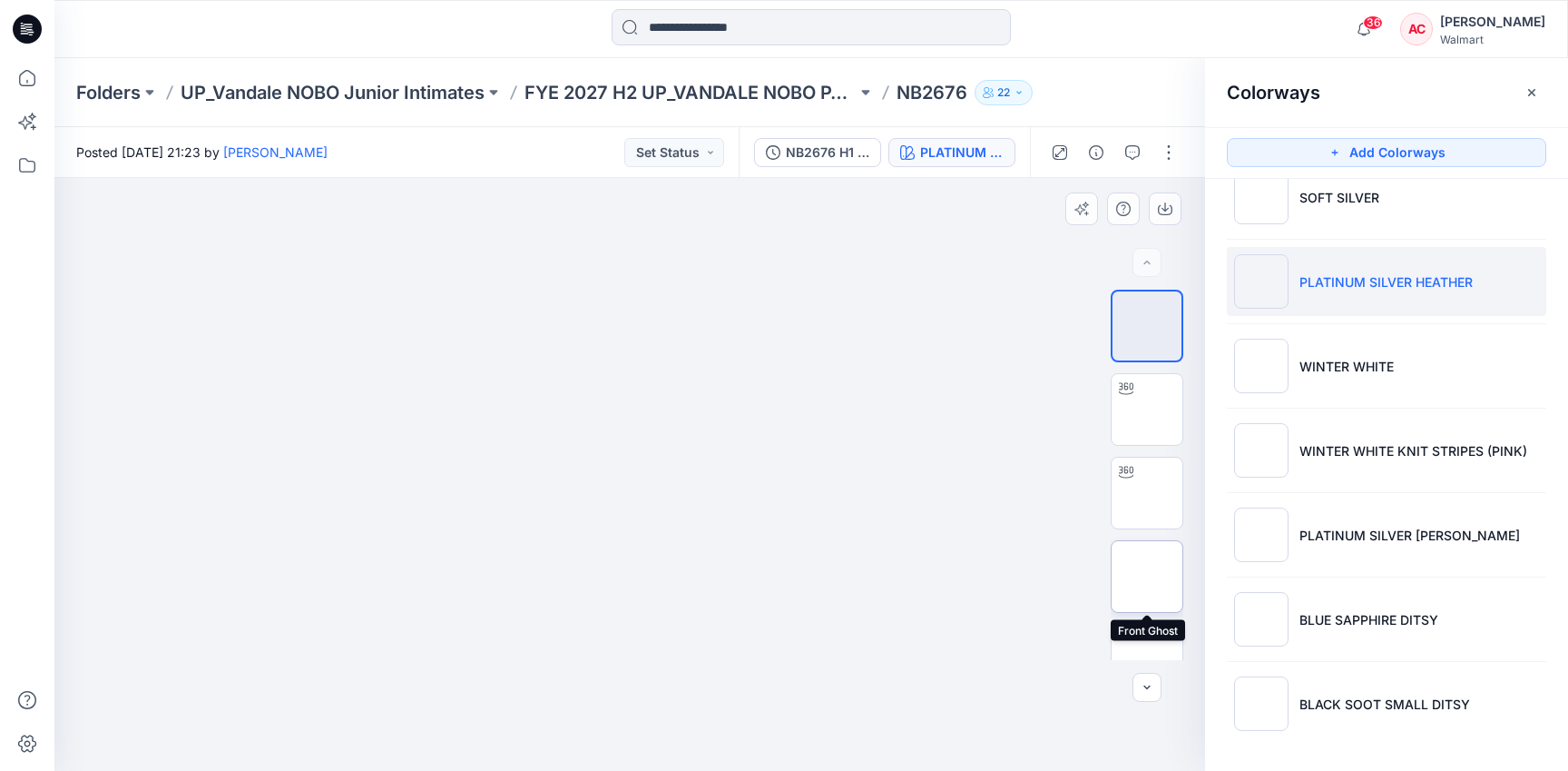
click at [1147, 576] on img at bounding box center [1147, 576] width 0 height 0
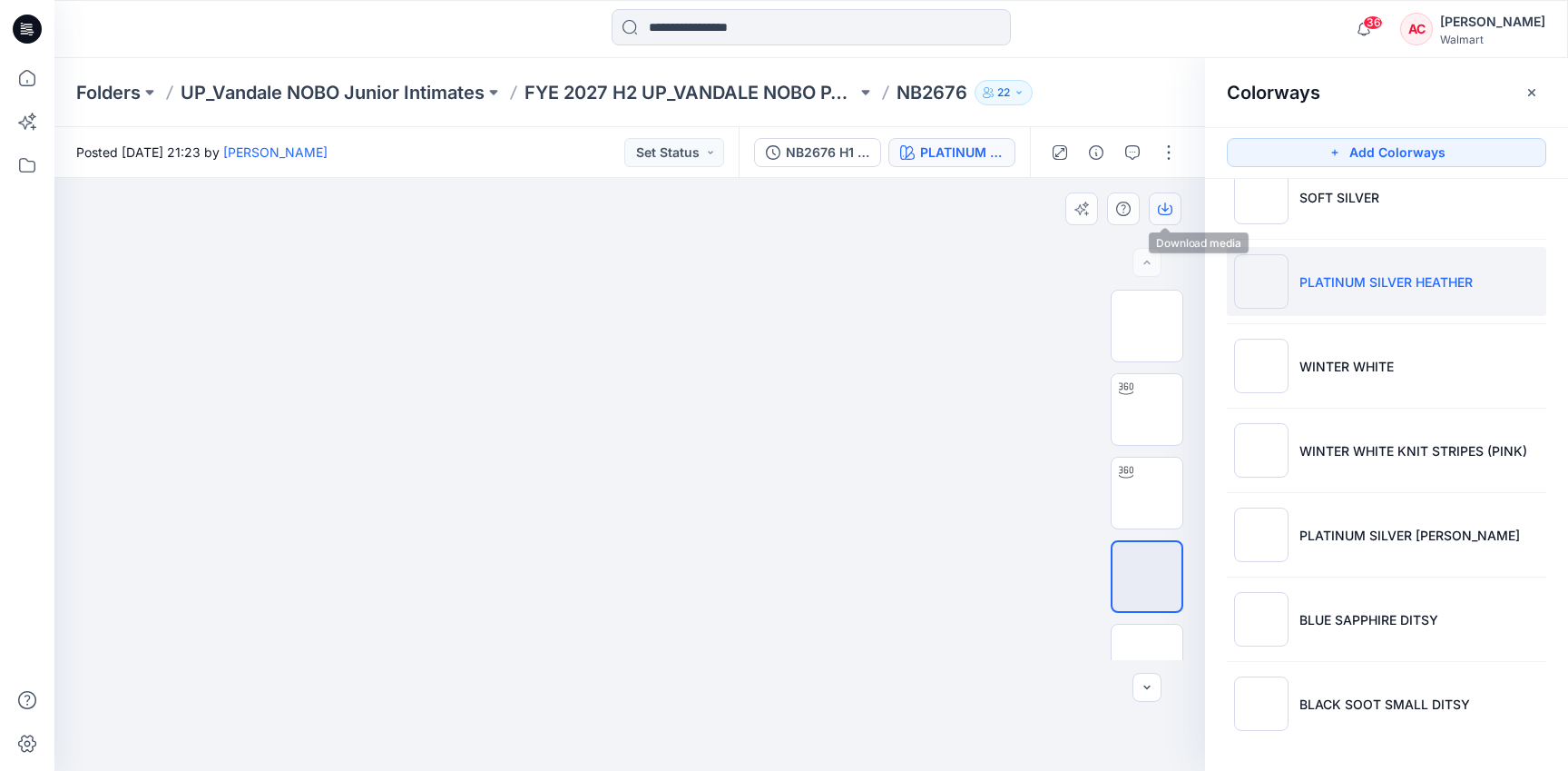
click at [1168, 207] on icon "button" at bounding box center [1166, 207] width 8 height 9
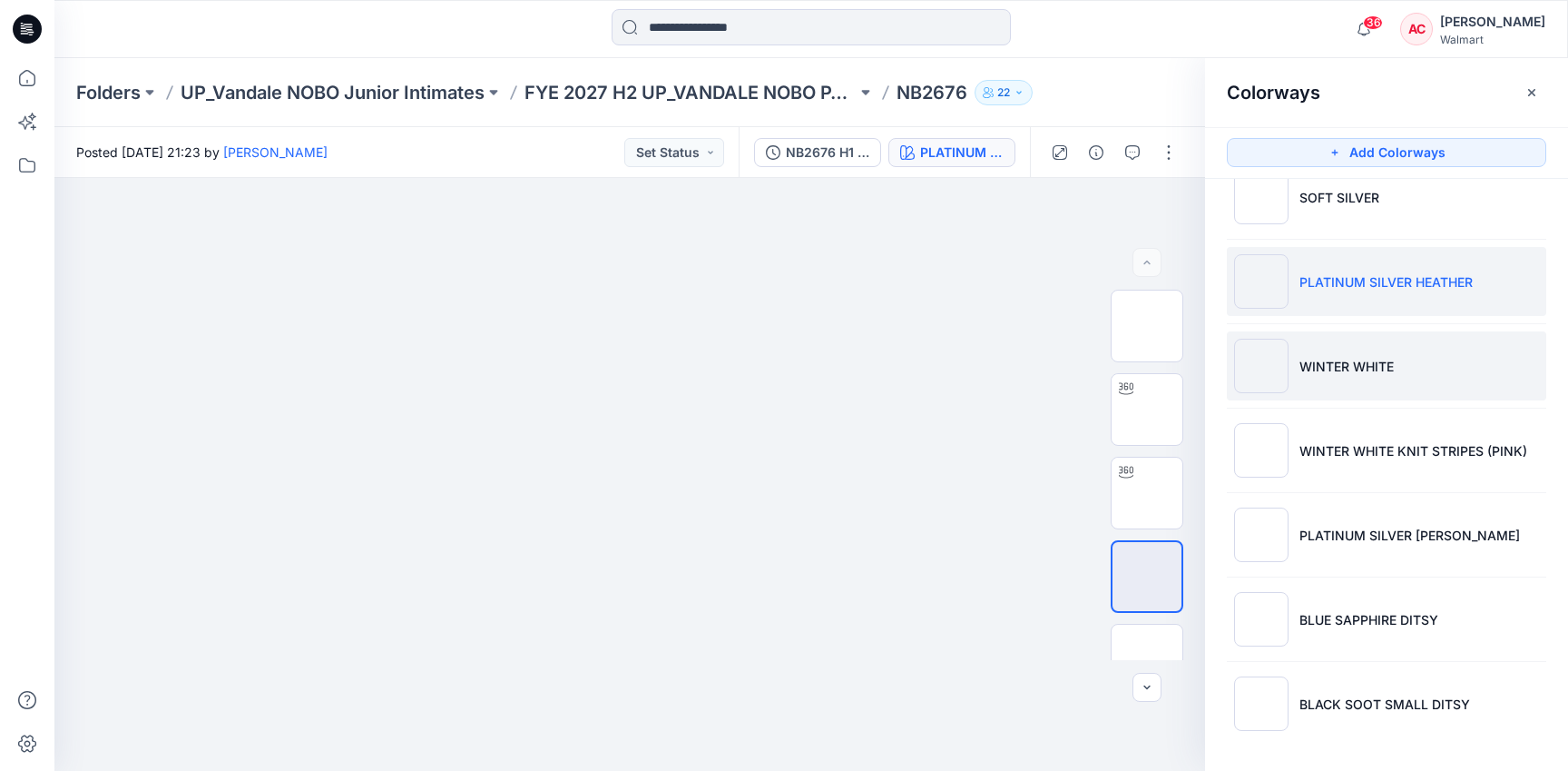
click at [1338, 395] on li "WINTER WHITE" at bounding box center [1387, 365] width 319 height 69
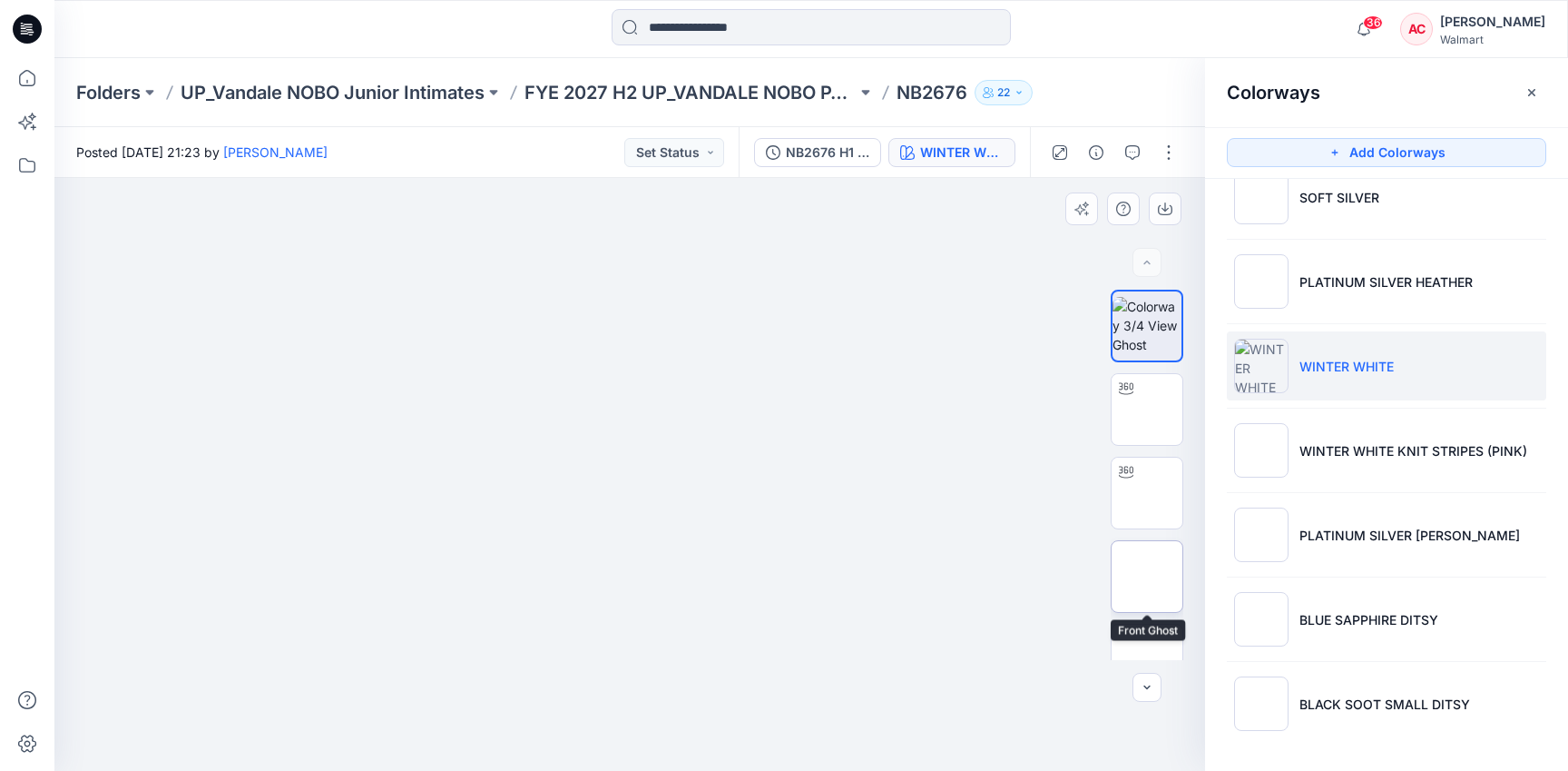
click at [1147, 576] on img at bounding box center [1147, 576] width 0 height 0
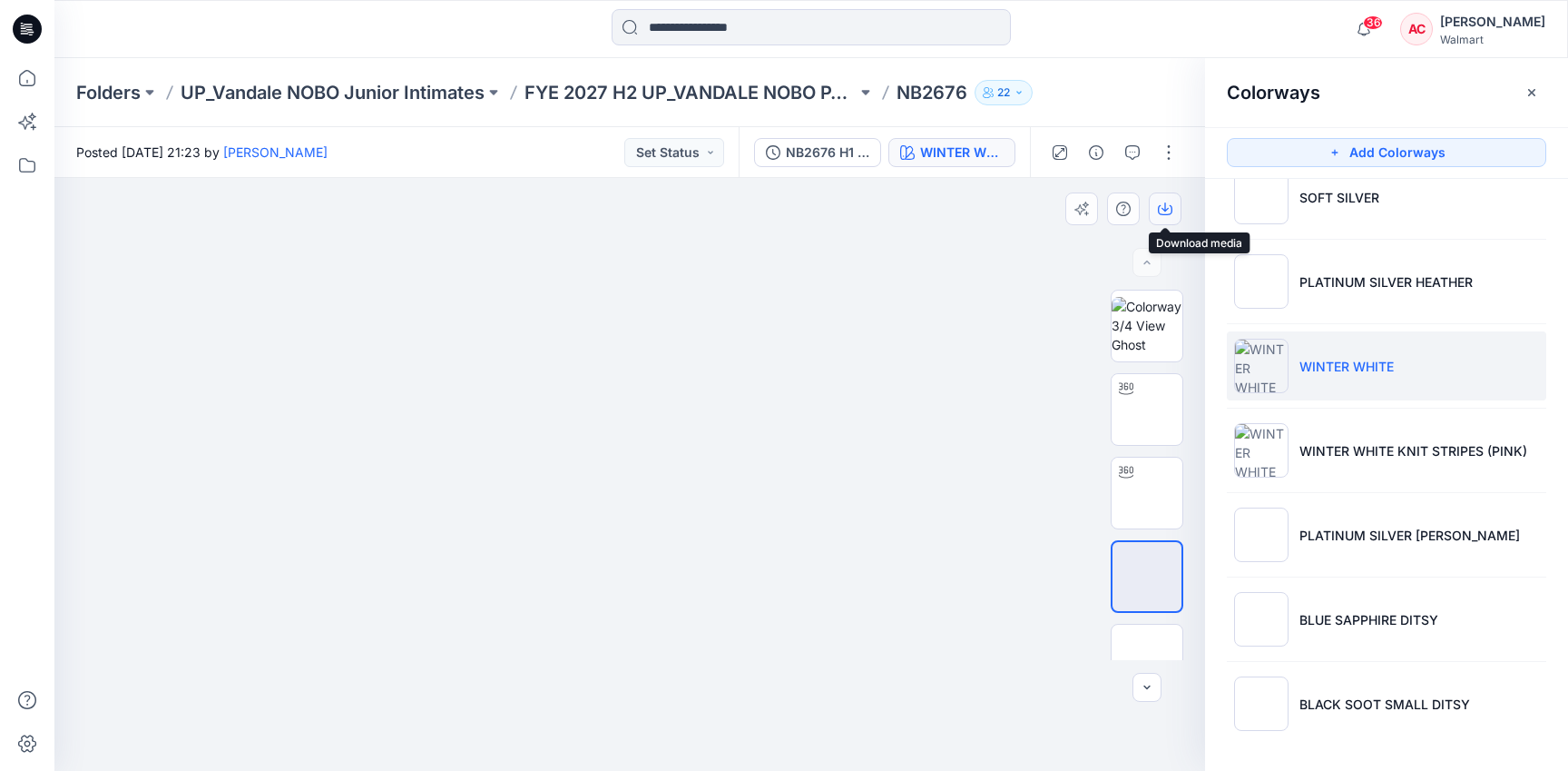
click at [1166, 208] on icon "button" at bounding box center [1166, 207] width 8 height 9
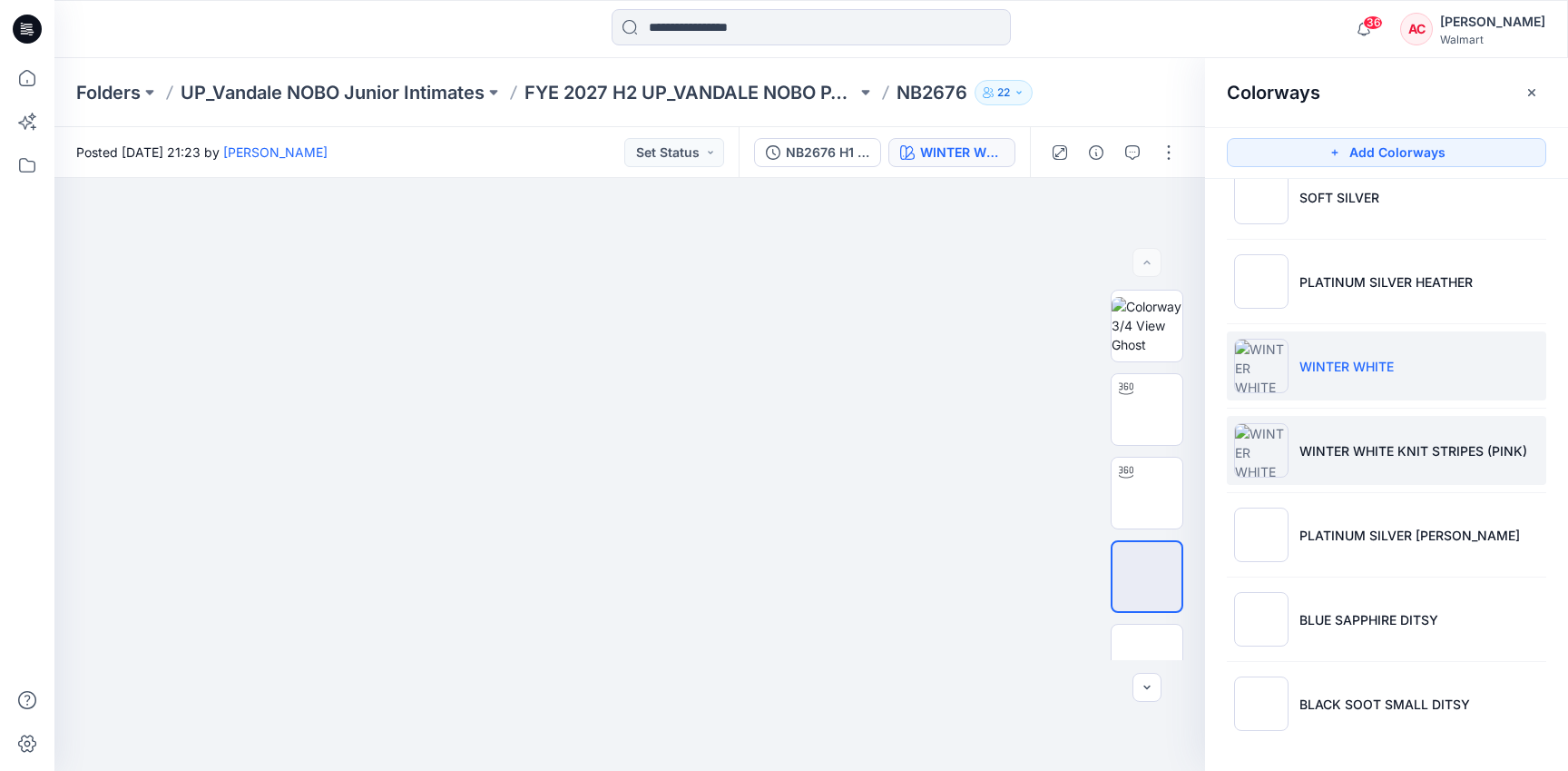
click at [1312, 475] on li "WINTER WHITE KNIT STRIPES (PINK)" at bounding box center [1387, 450] width 319 height 69
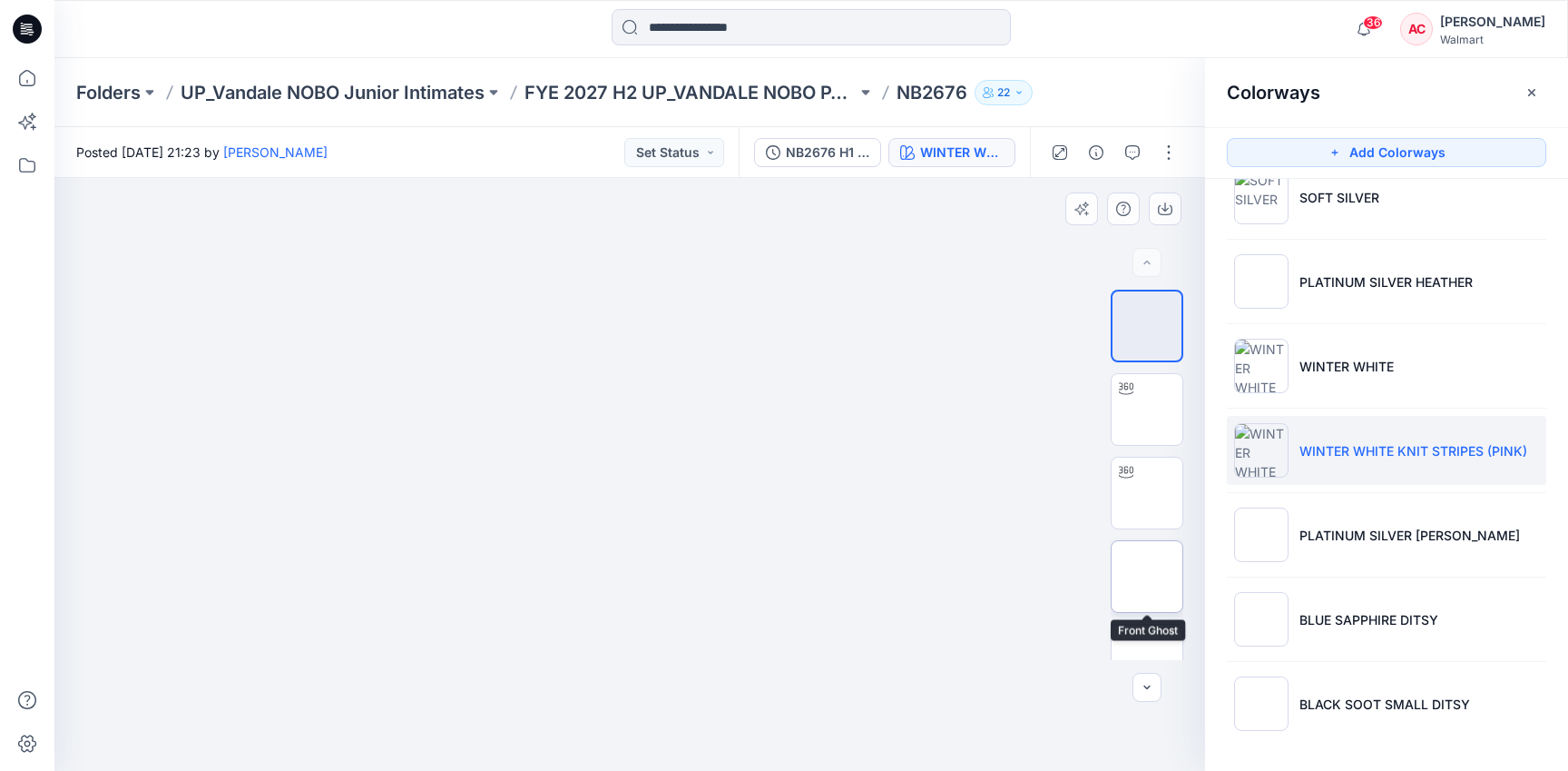
click at [1147, 576] on img at bounding box center [1147, 576] width 0 height 0
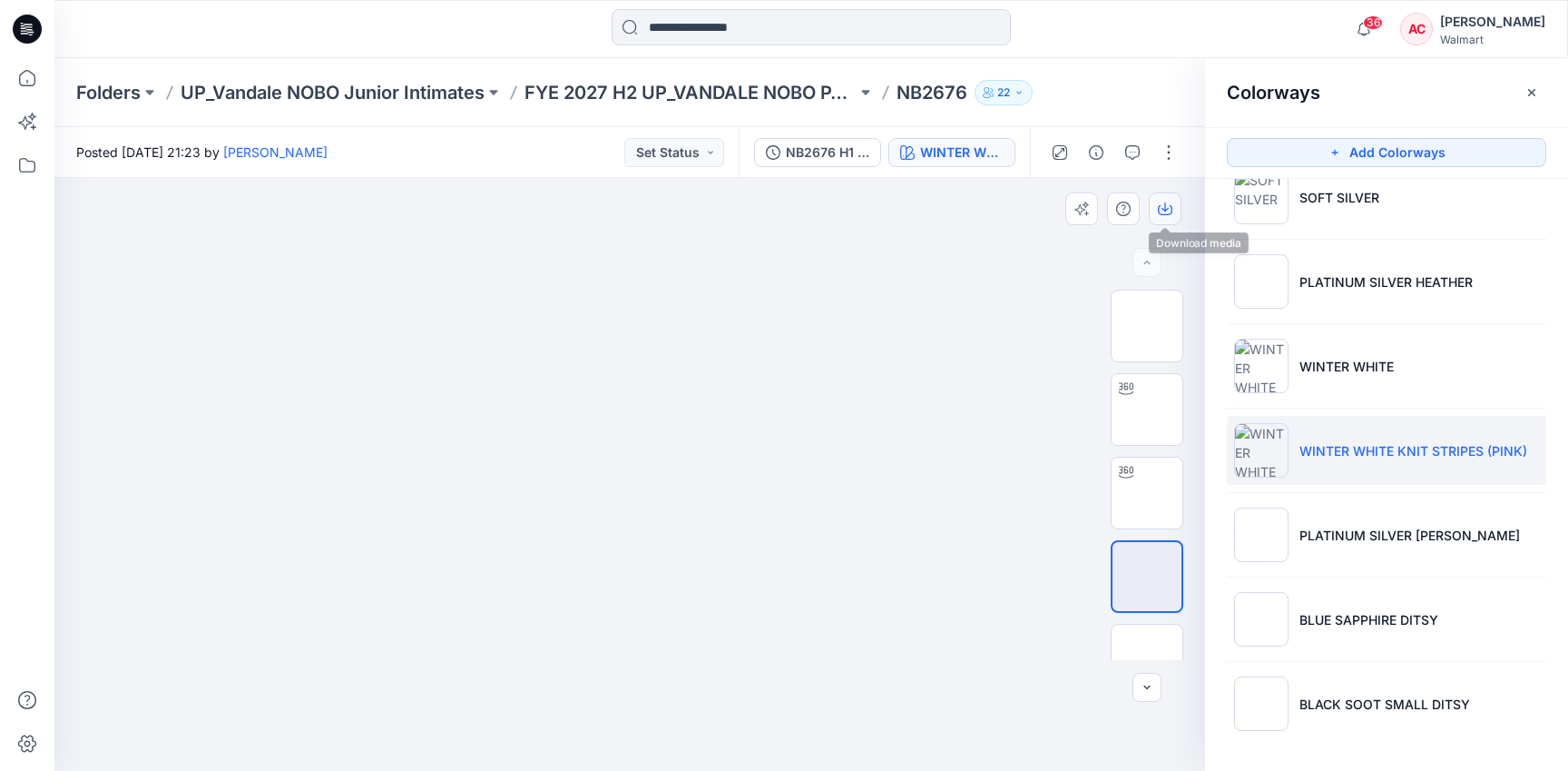
click at [1164, 200] on button "button" at bounding box center [1166, 208] width 33 height 33
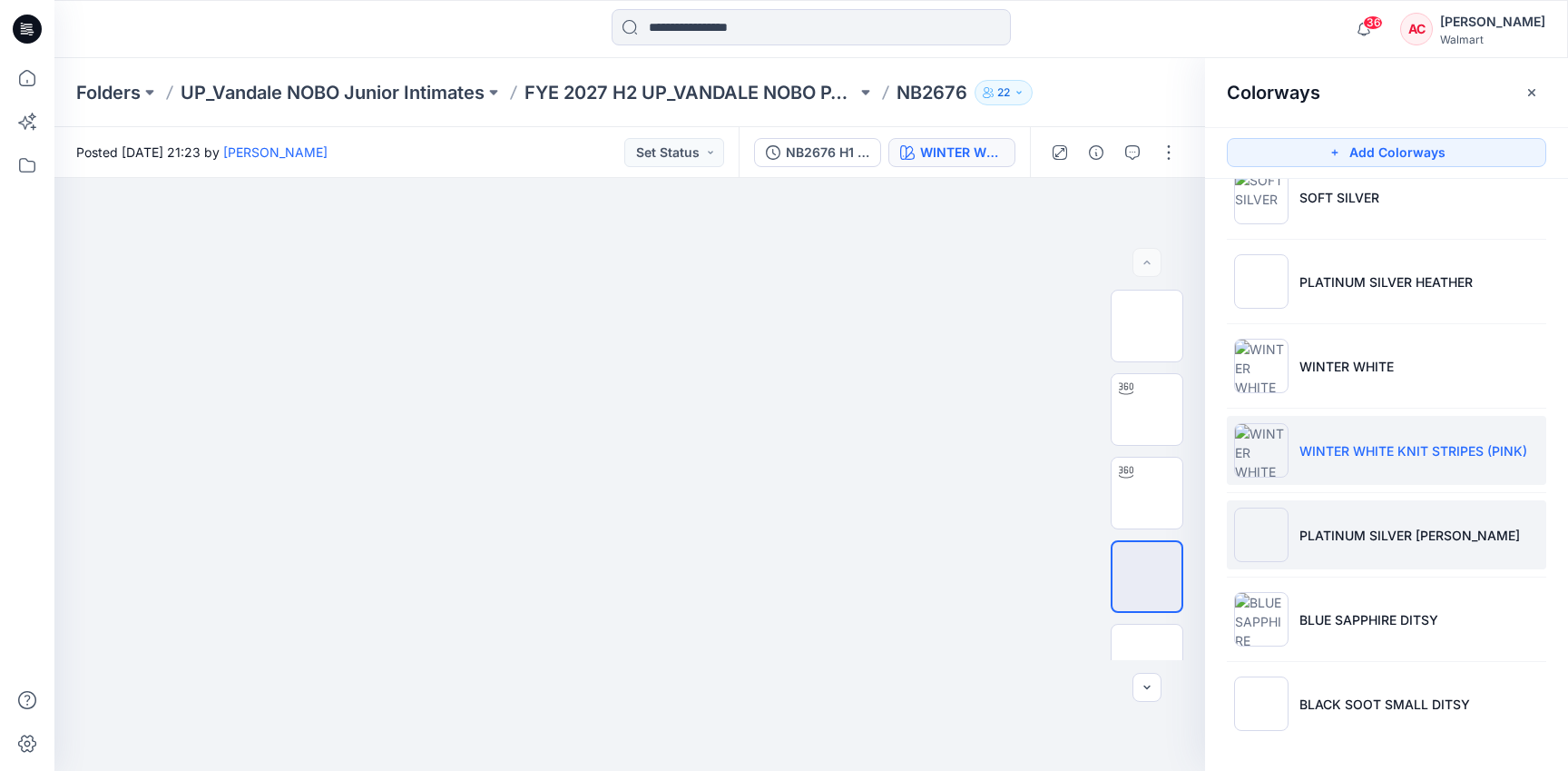
click at [1274, 533] on img at bounding box center [1261, 535] width 54 height 54
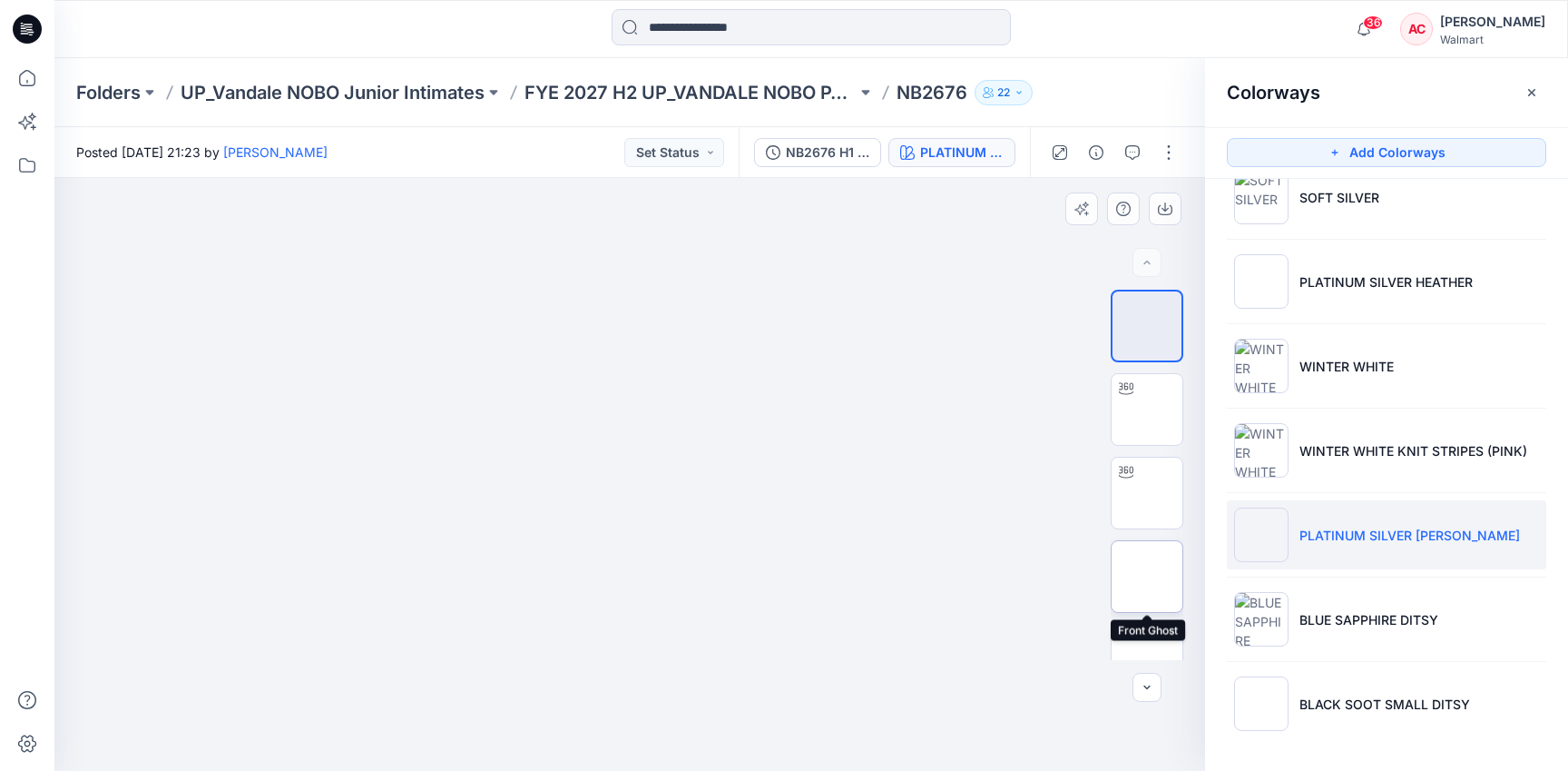
click at [1147, 576] on img at bounding box center [1147, 576] width 0 height 0
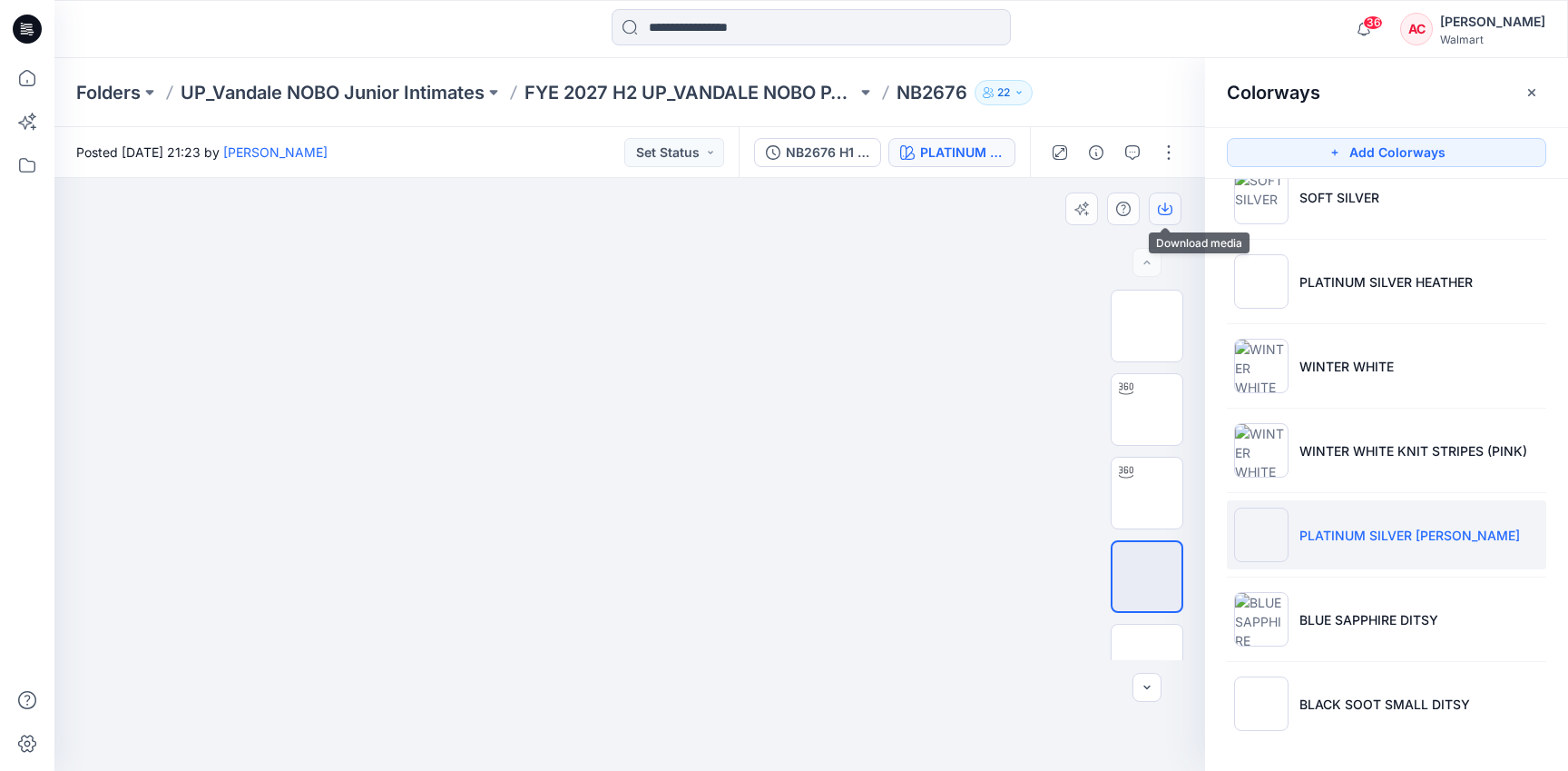
click at [1169, 206] on icon "button" at bounding box center [1165, 208] width 14 height 14
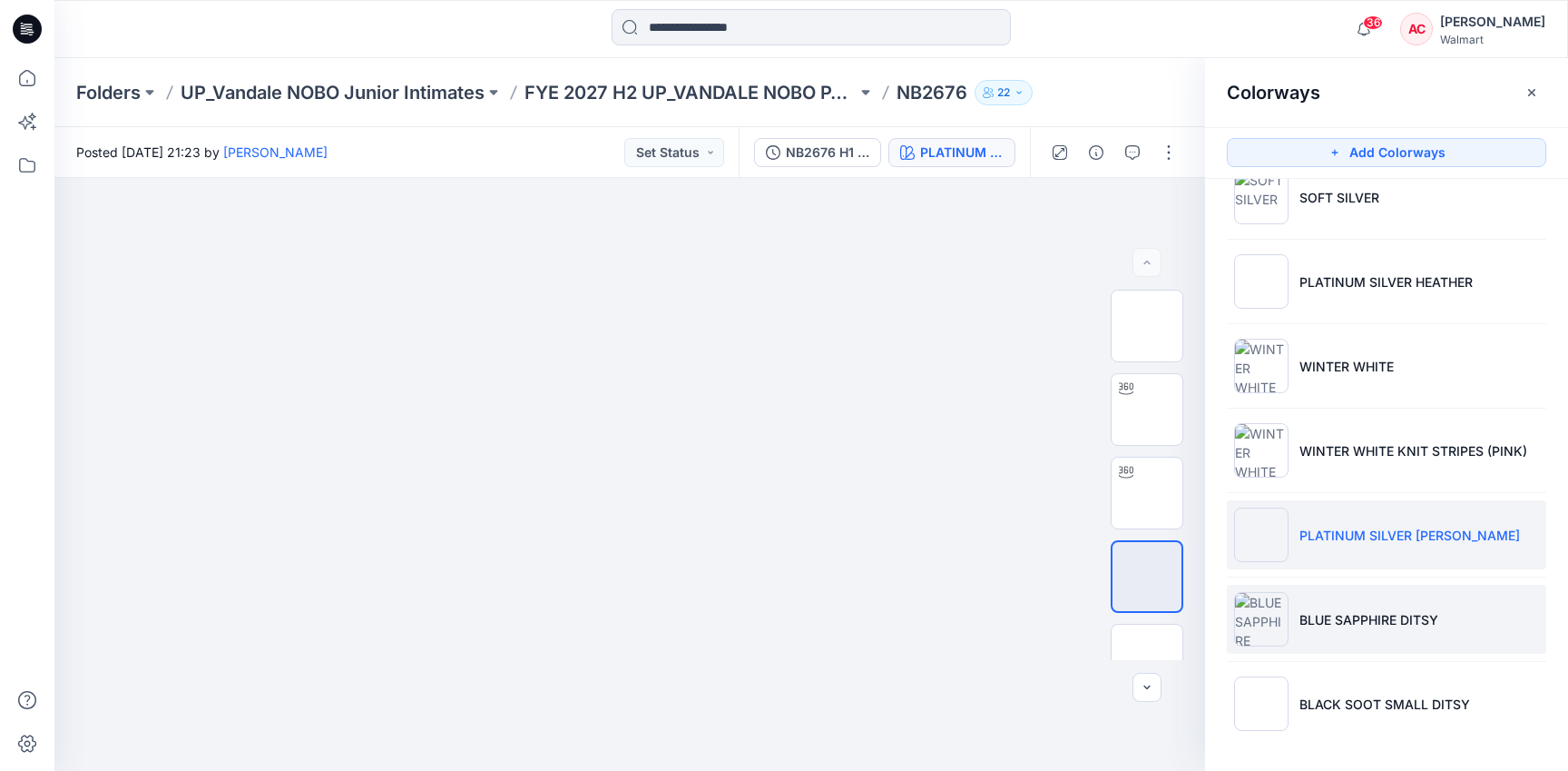
click at [1348, 615] on p "BLUE SAPPHIRE DITSY" at bounding box center [1369, 620] width 139 height 19
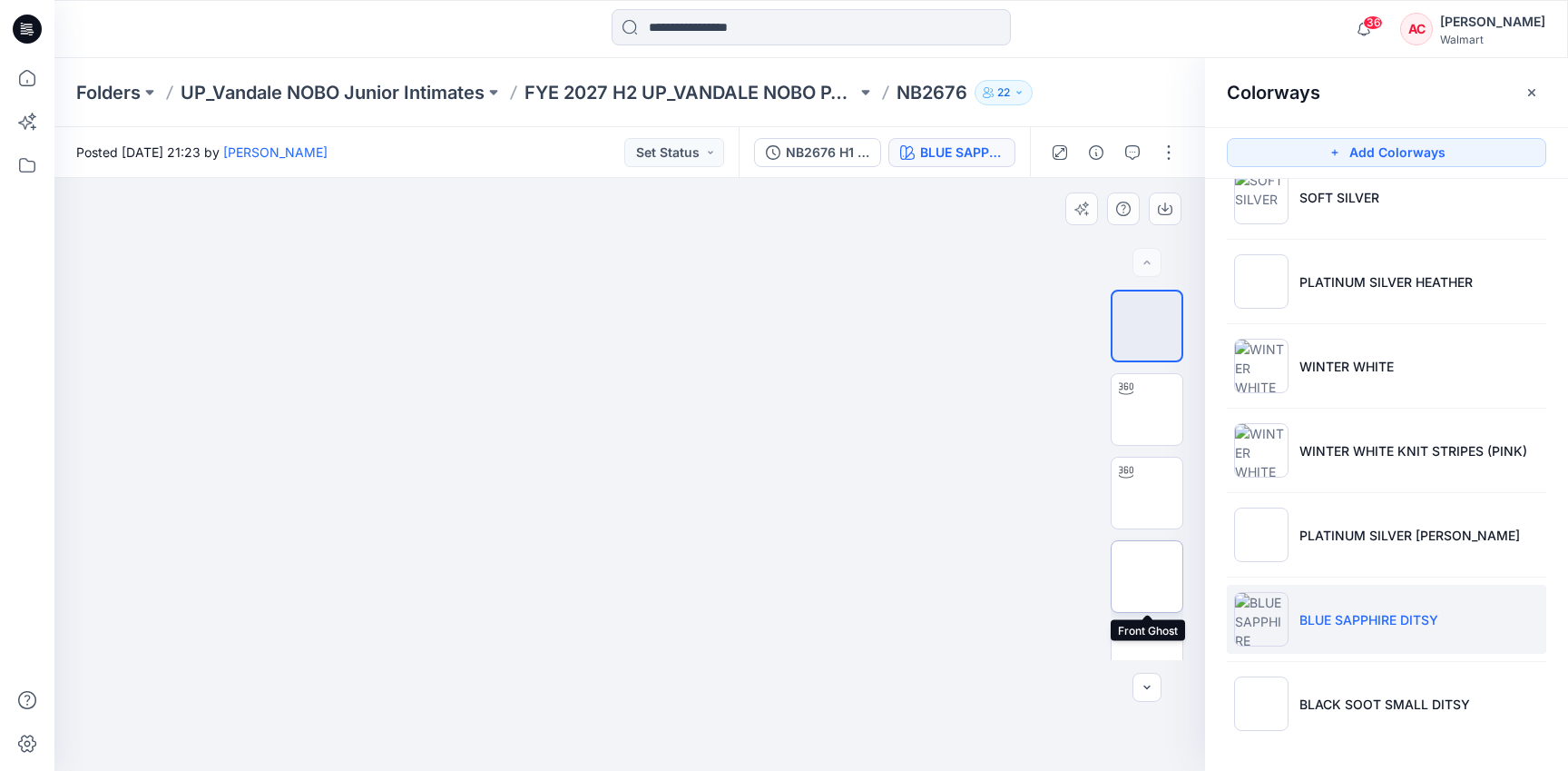
click at [1147, 576] on img at bounding box center [1147, 576] width 0 height 0
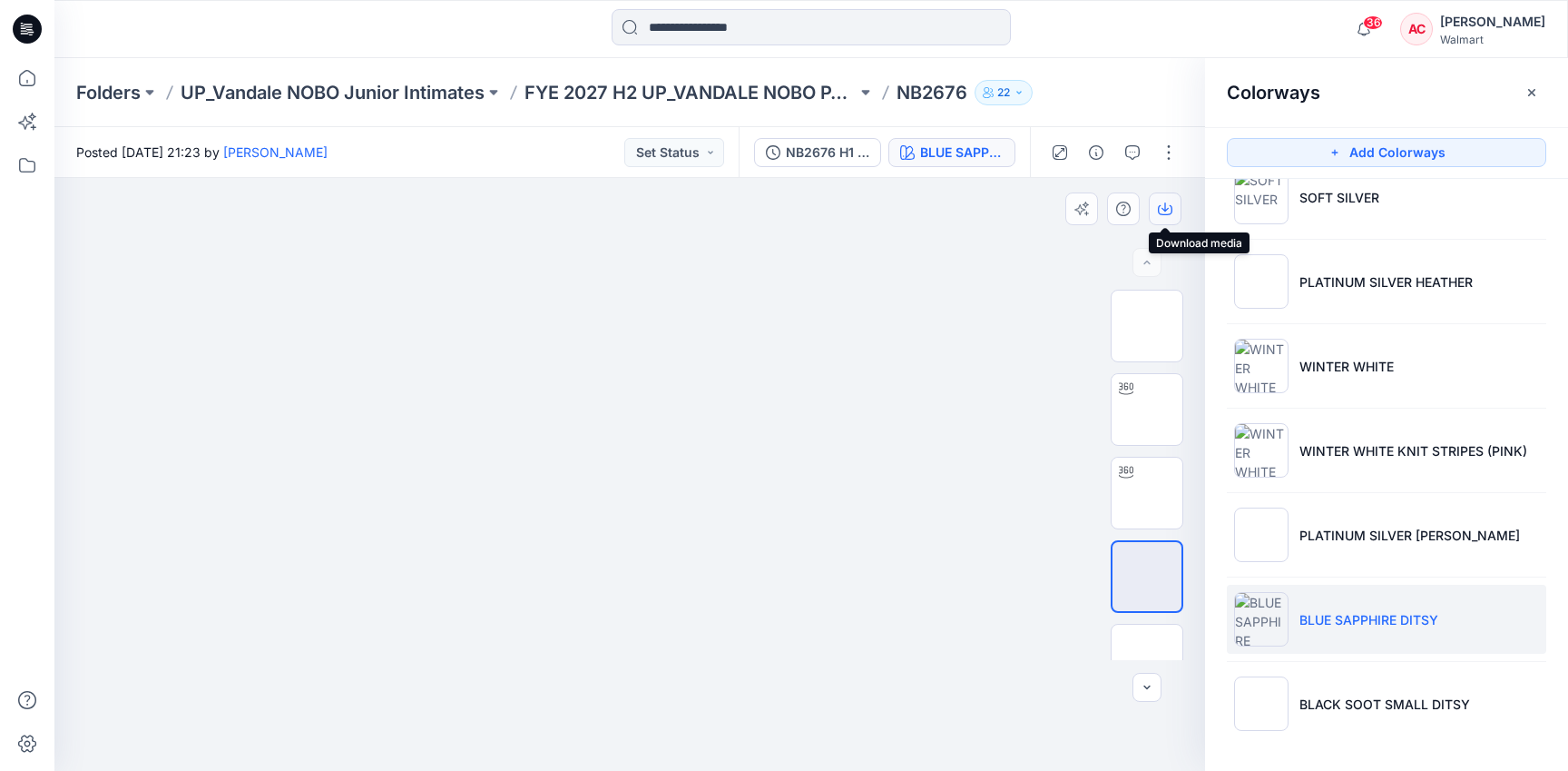
click at [1169, 199] on button "button" at bounding box center [1166, 208] width 33 height 33
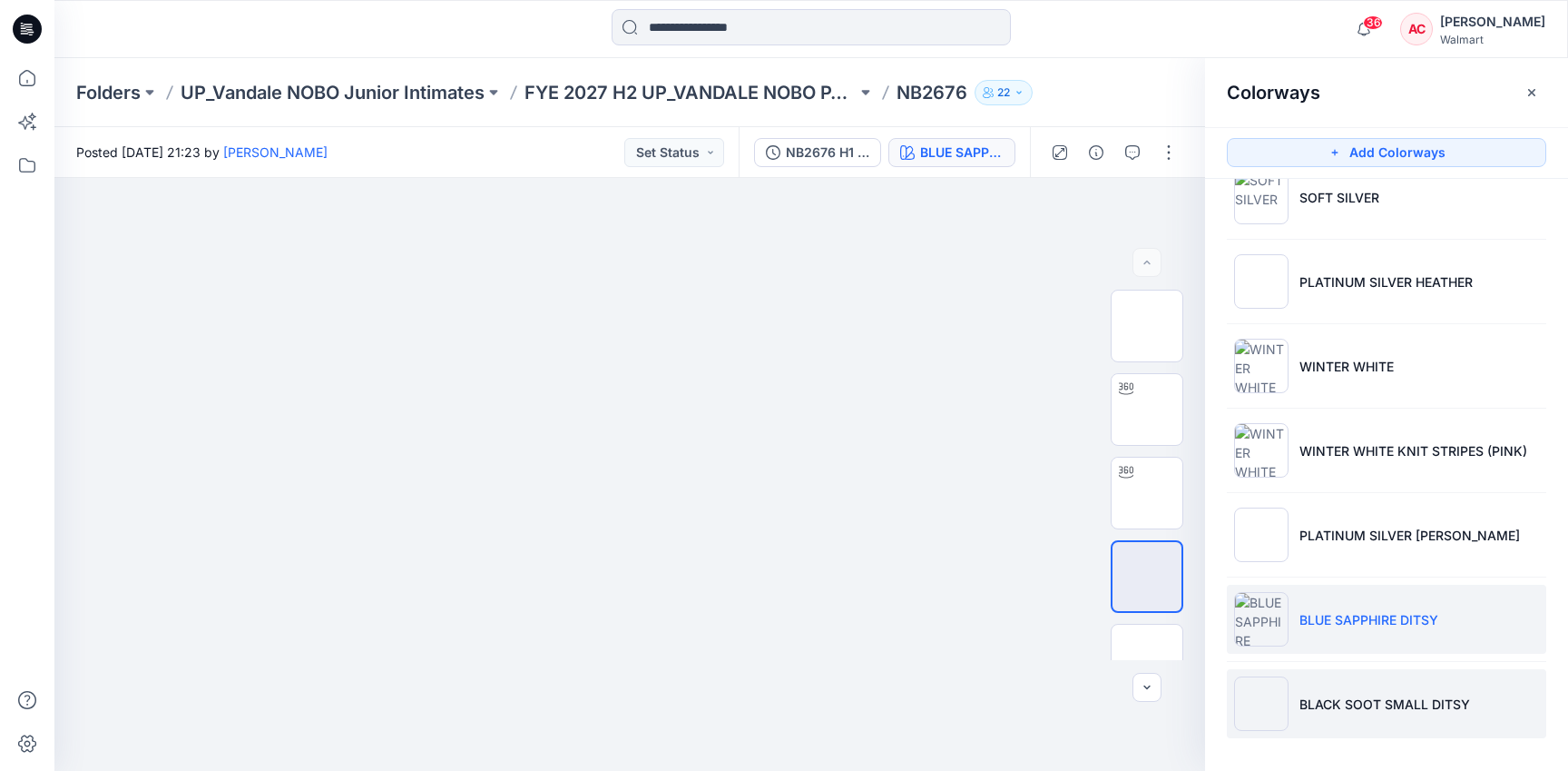
click at [1274, 700] on img at bounding box center [1261, 703] width 54 height 54
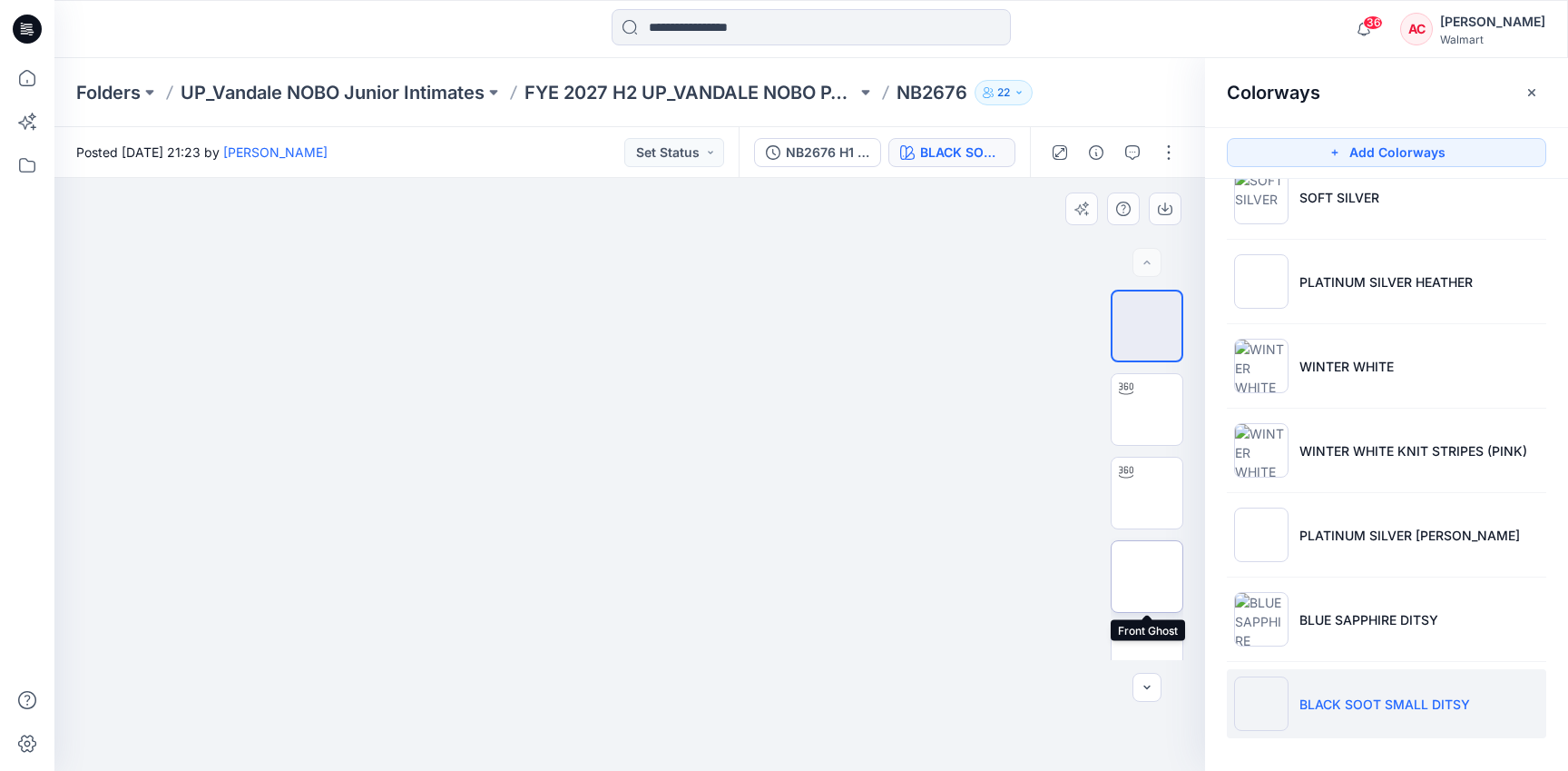
click at [1147, 576] on img at bounding box center [1147, 576] width 0 height 0
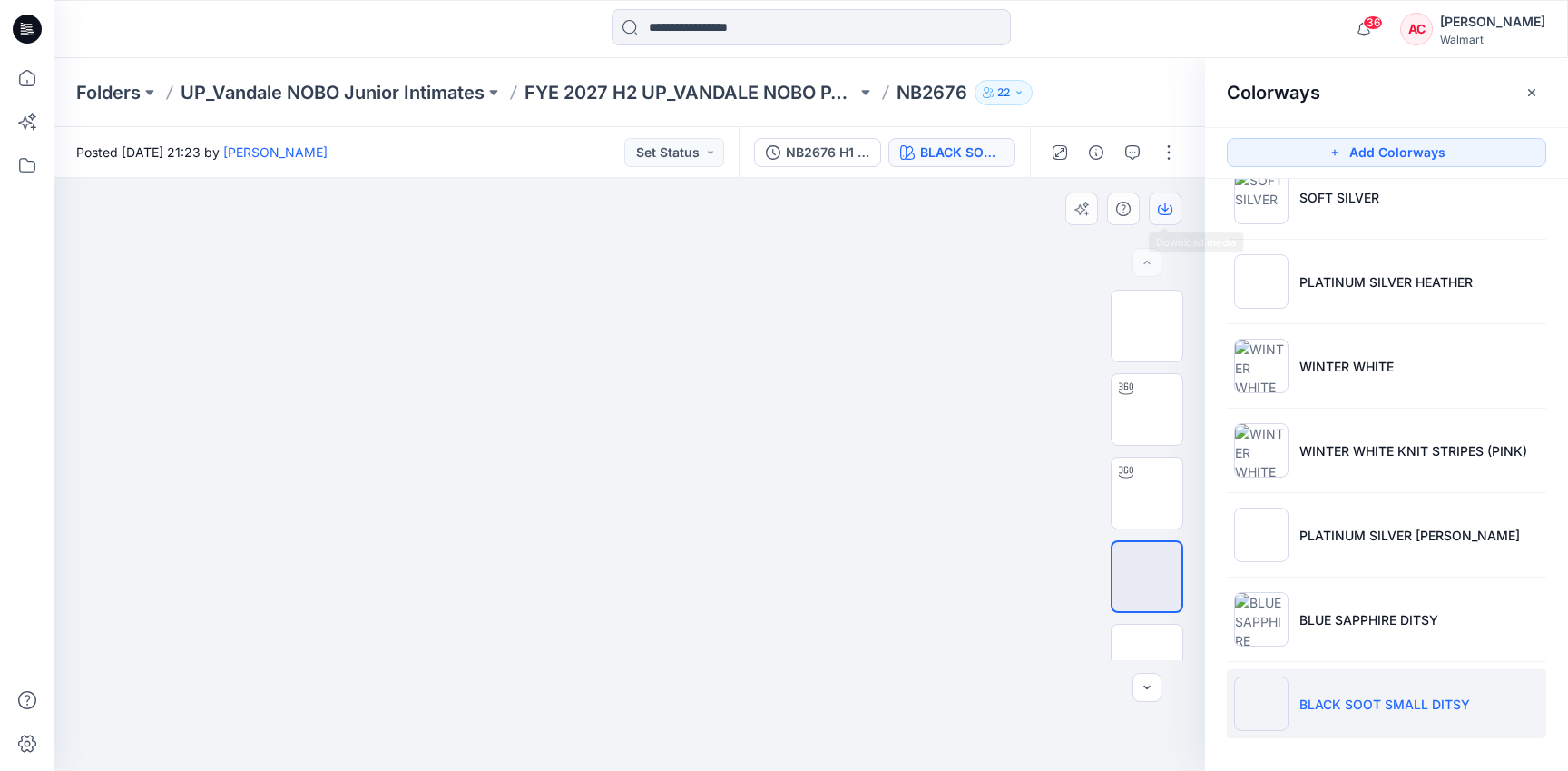
click at [1164, 202] on icon "button" at bounding box center [1165, 208] width 14 height 14
click at [641, 99] on p "FYE 2027 H2 UP_VANDALE NOBO PANTIES" at bounding box center [691, 93] width 332 height 25
